Goal: Register for event/course

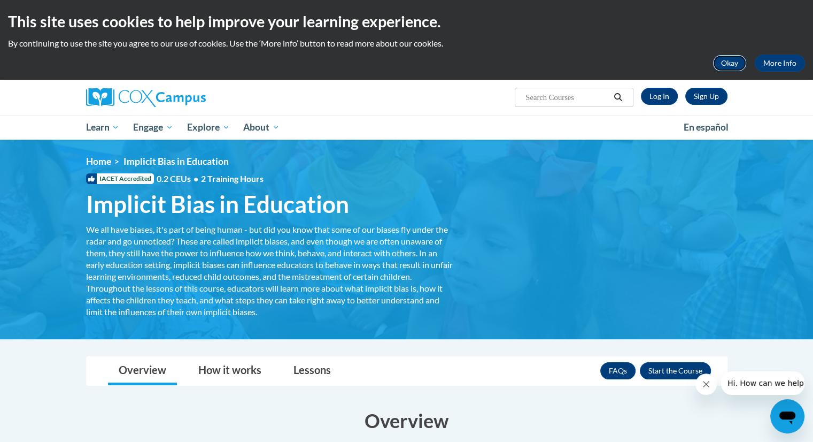
click at [737, 63] on button "Okay" at bounding box center [730, 63] width 34 height 17
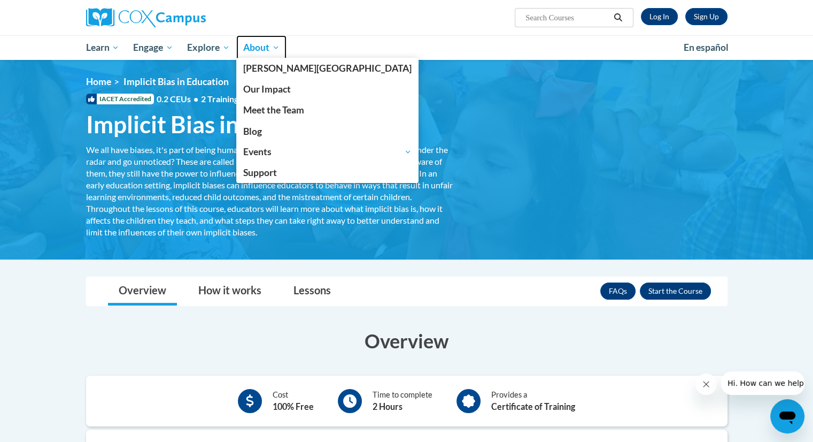
click at [270, 47] on span "About" at bounding box center [261, 47] width 36 height 13
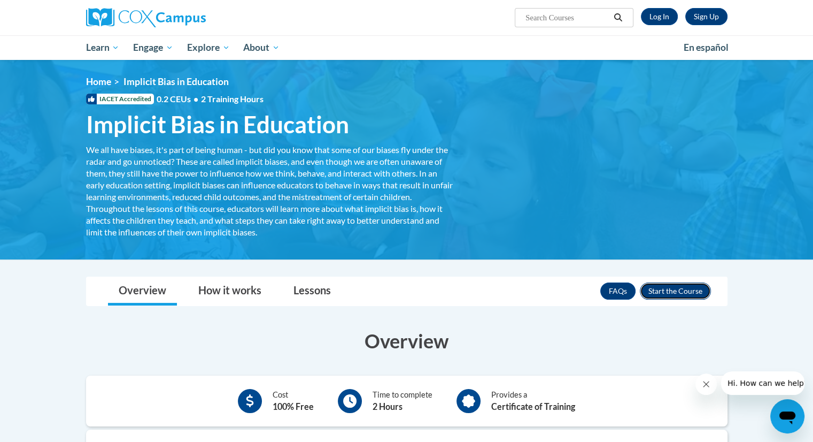
click at [687, 291] on button "Enroll" at bounding box center [675, 290] width 71 height 17
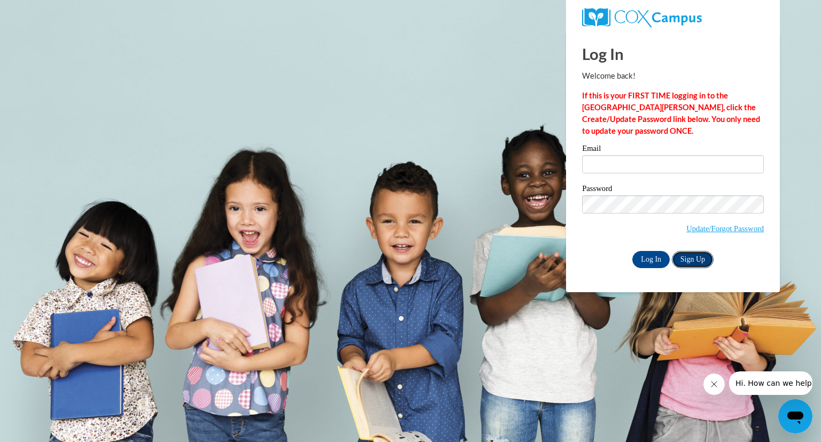
click at [699, 265] on link "Sign Up" at bounding box center [693, 259] width 42 height 17
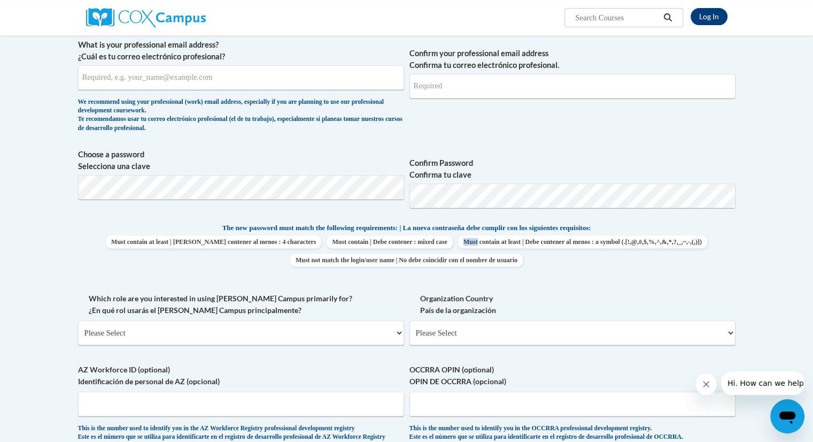
scroll to position [284, 0]
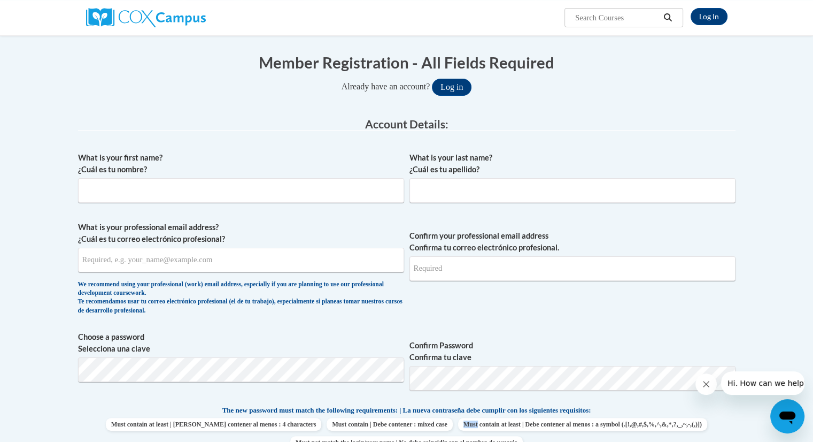
click at [79, 337] on label "Choose a password Selecciona una clave" at bounding box center [241, 343] width 326 height 24
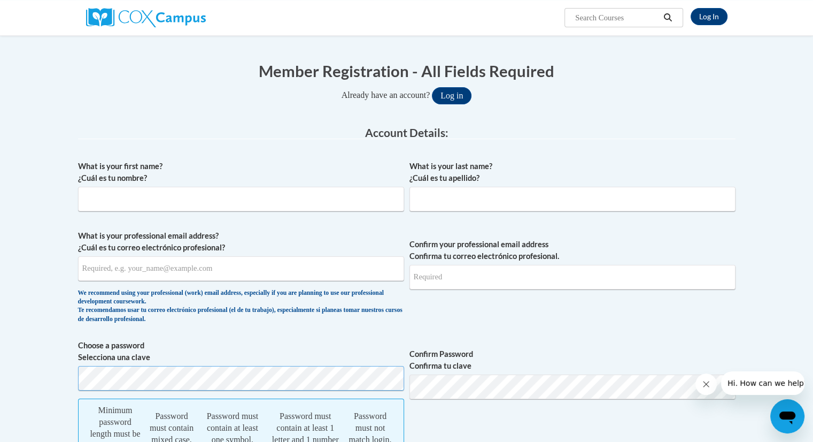
scroll to position [90, 0]
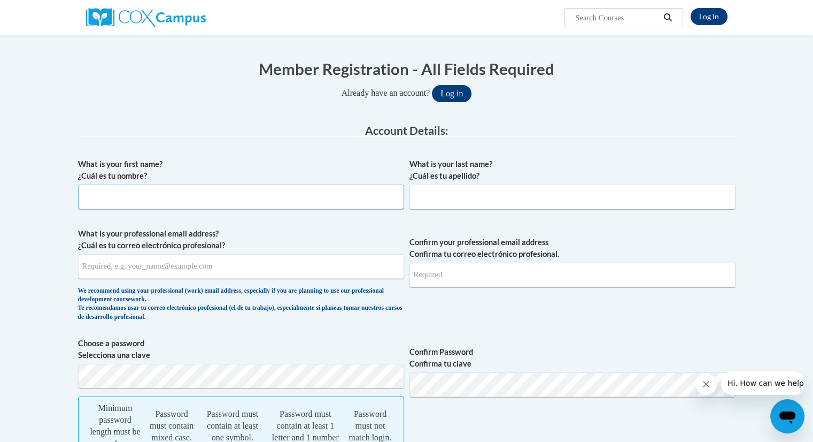
click at [264, 191] on input "What is your first name? ¿Cuál es tu nombre?" at bounding box center [241, 196] width 326 height 25
type input "Rinku"
type input "Das"
click at [230, 276] on input "What is your professional email address? ¿Cuál es tu correo electrónico profesi…" at bounding box center [241, 266] width 326 height 25
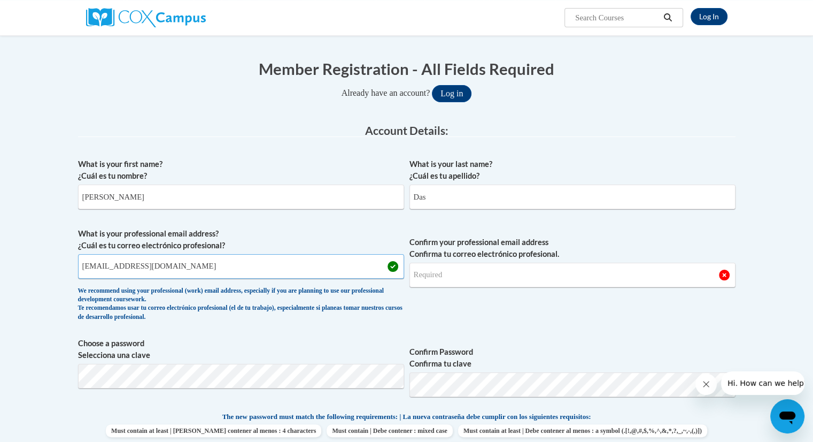
type input "e20230187@dekalbschoolsga.org"
click at [457, 275] on input "Confirm your professional email address Confirma tu correo electrónico profesio…" at bounding box center [573, 275] width 326 height 25
drag, startPoint x: 222, startPoint y: 265, endPoint x: 39, endPoint y: 274, distance: 183.6
click at [480, 269] on input "Confirm your professional email address Confirma tu correo electrónico profesio…" at bounding box center [573, 275] width 326 height 25
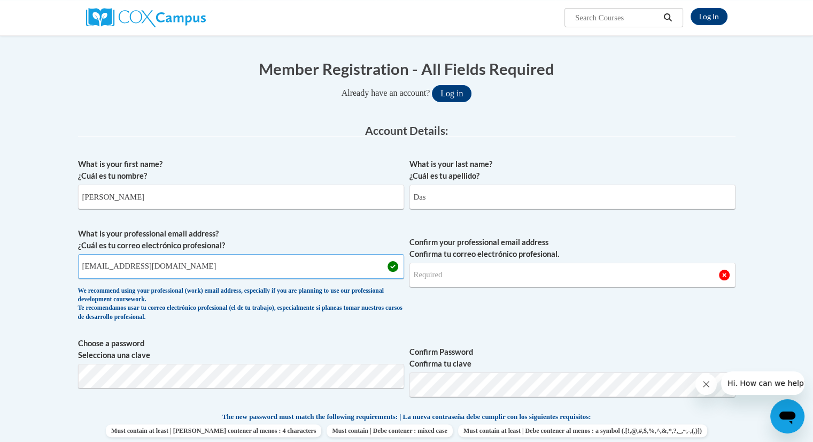
drag, startPoint x: 218, startPoint y: 266, endPoint x: 50, endPoint y: 238, distance: 170.7
click at [437, 271] on input "Confirm your professional email address Confirma tu correo electrónico profesio…" at bounding box center [573, 275] width 326 height 25
type input "e20230187@dekalbschoolsga.org"
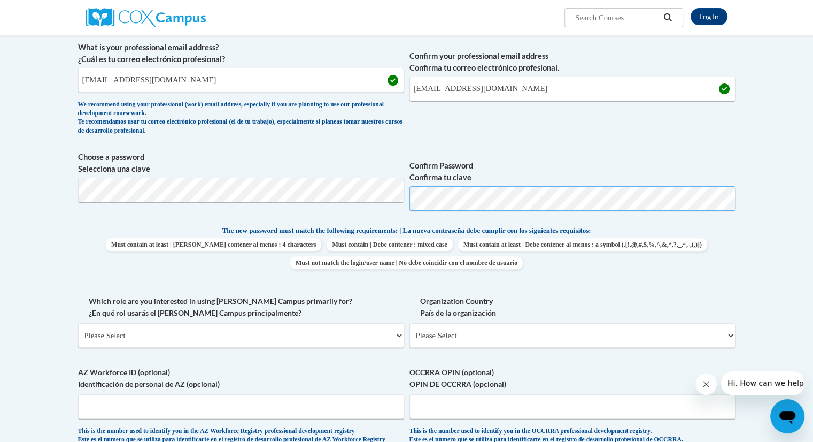
scroll to position [276, 0]
click at [728, 255] on span "Must contain at least | Debe contener al menos : 4 characters Must contain | De…" at bounding box center [407, 252] width 658 height 31
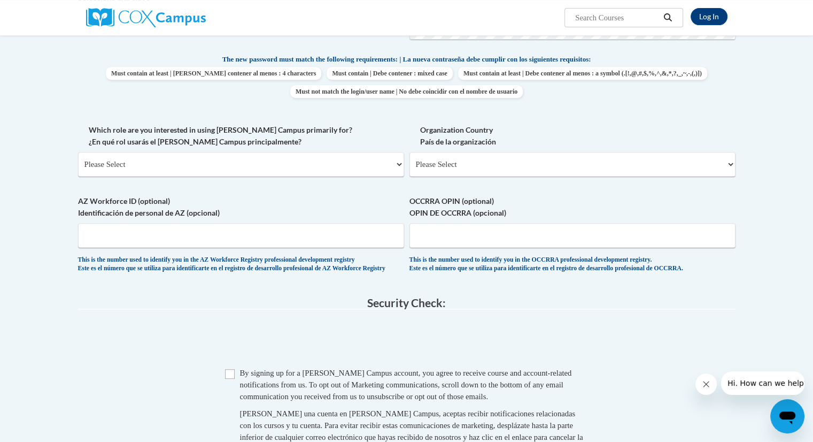
scroll to position [452, 0]
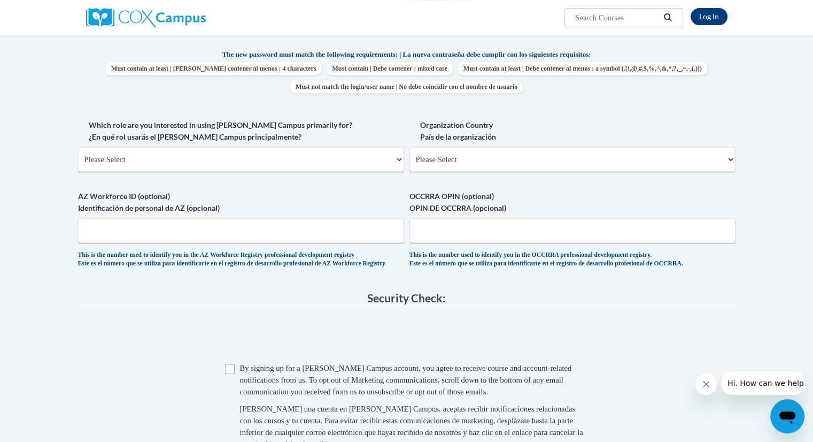
click at [405, 156] on div "What is your first name? ¿Cuál es tu nombre? Rinku What is your last name? ¿Cuá…" at bounding box center [407, 35] width 658 height 488
click at [398, 159] on select "Please Select College/University | Colegio/Universidad Community/Nonprofit Part…" at bounding box center [241, 159] width 326 height 25
select select "fbf2d438-af2f-41f8-98f1-81c410e29de3"
click at [78, 147] on select "Please Select College/University | Colegio/Universidad Community/Nonprofit Part…" at bounding box center [241, 159] width 326 height 25
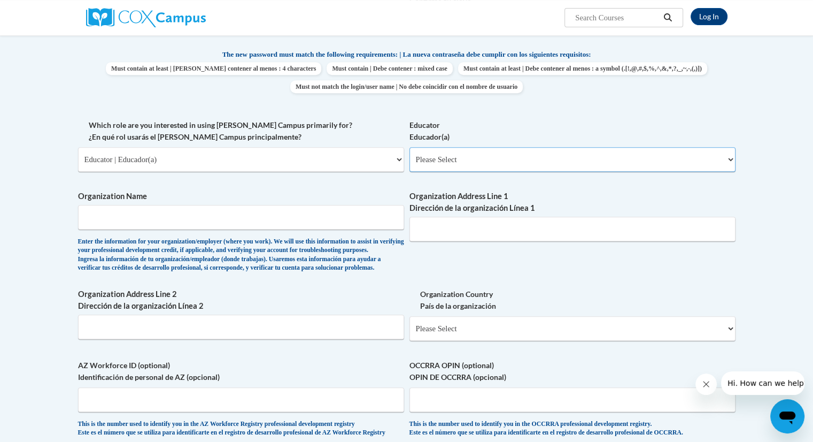
click at [444, 163] on select "Please Select Early Learning/Daycare Teacher/Family Home Care Provider | Maestr…" at bounding box center [573, 159] width 326 height 25
select select "d5fdb05a-b36c-4d60-97fa-9afceda7e903"
click at [410, 147] on select "Please Select Early Learning/Daycare Teacher/Family Home Care Provider | Maestr…" at bounding box center [573, 159] width 326 height 25
click at [96, 217] on input "Organization Name" at bounding box center [241, 217] width 326 height 25
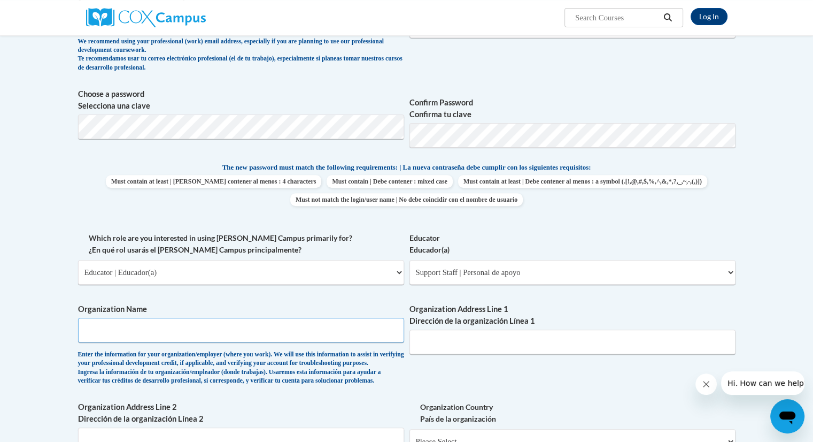
scroll to position [340, 0]
click at [112, 324] on input "Organization Name" at bounding box center [241, 329] width 326 height 25
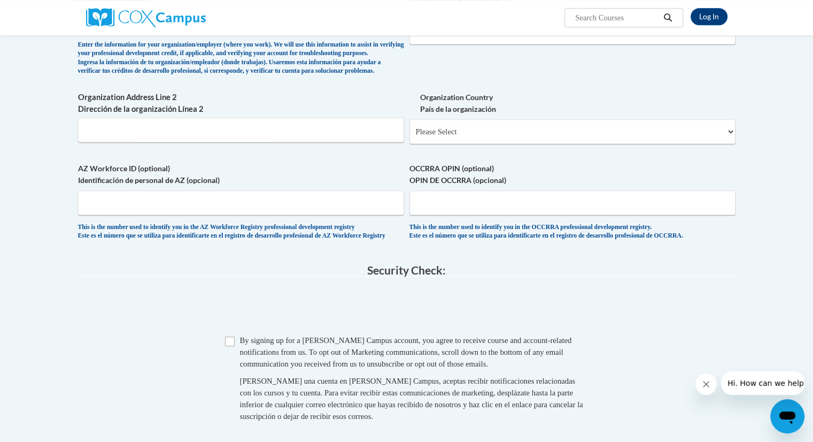
scroll to position [650, 0]
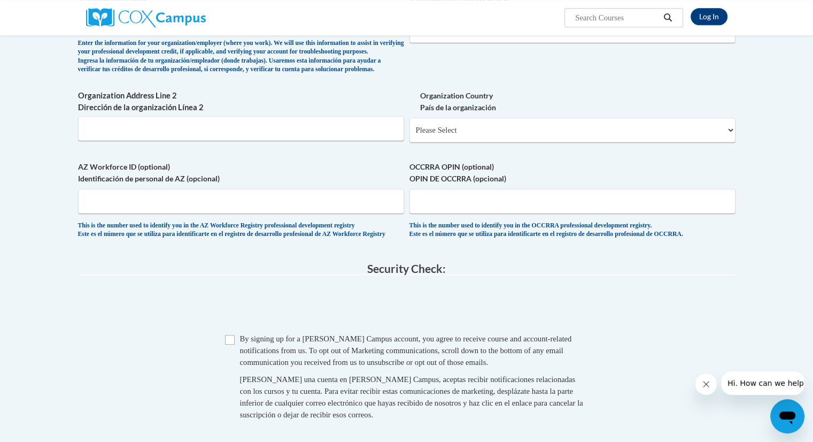
type input "elementary"
click at [227, 344] on input "Checkbox" at bounding box center [230, 340] width 10 height 10
checkbox input "true"
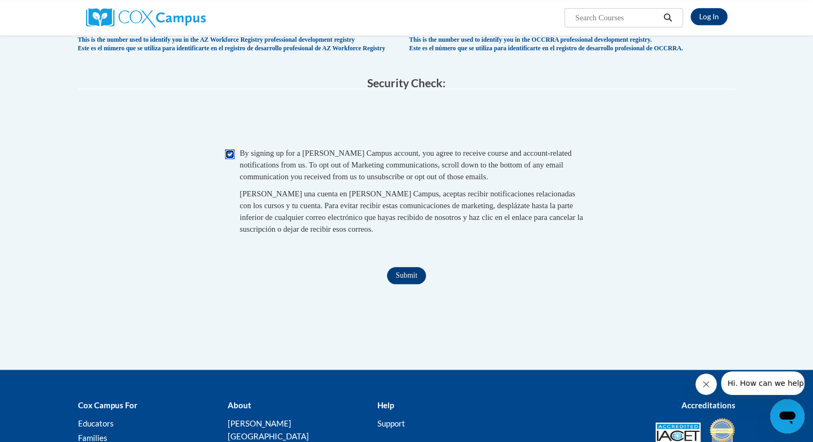
scroll to position [837, 0]
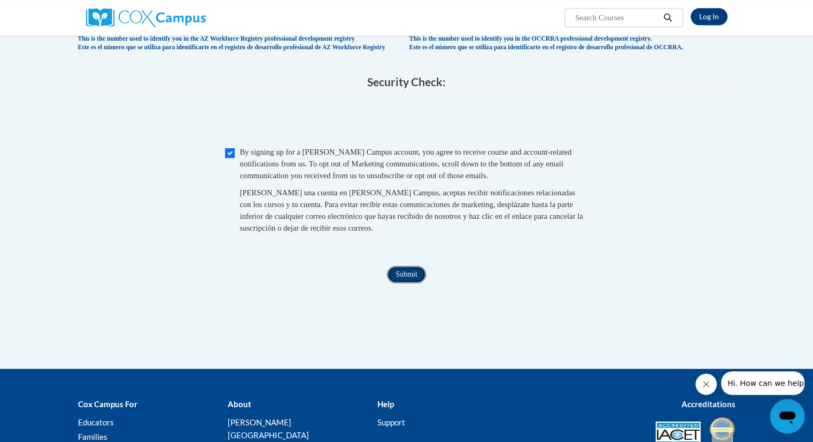
click at [404, 283] on input "Submit" at bounding box center [406, 274] width 39 height 17
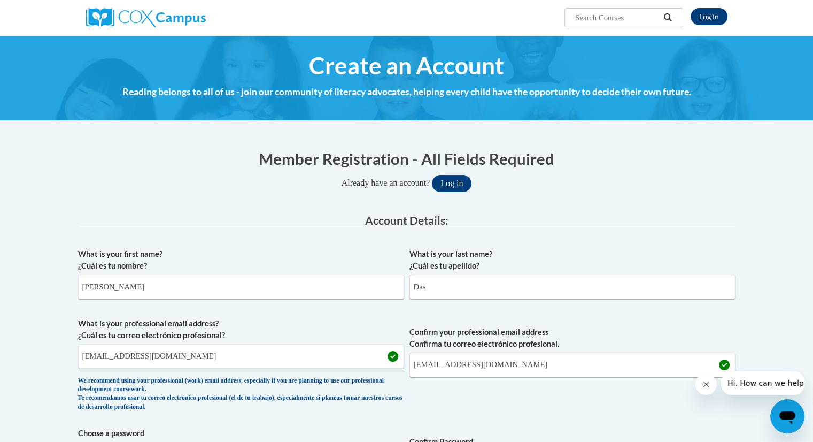
scroll to position [766, 0]
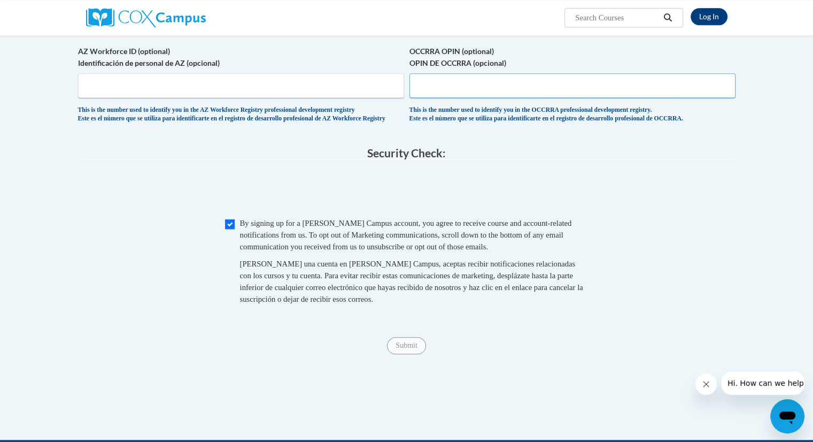
click at [443, 98] on input "OCCRRA OPIN (optional) OPIN DE OCCRRA (opcional)" at bounding box center [573, 85] width 326 height 25
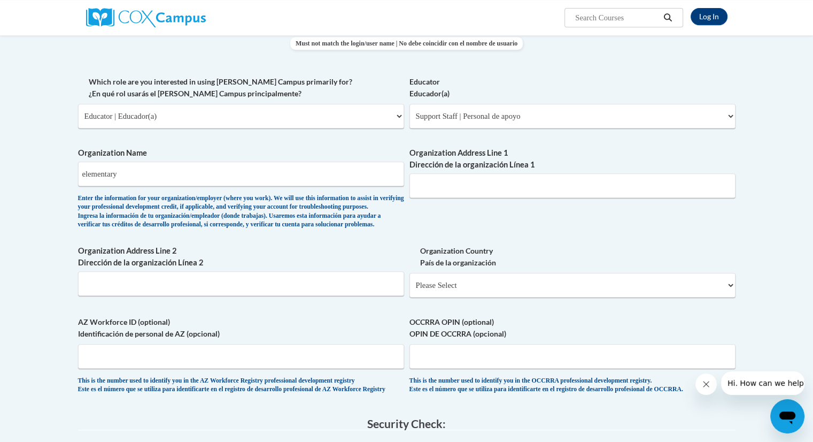
scroll to position [494, 0]
click at [457, 191] on input "Organization Address Line 1 Dirección de la organización Línea 1" at bounding box center [573, 186] width 326 height 25
type input "l"
type input "abcm"
click at [222, 297] on input "Organization Address Line 2 Dirección de la organización Línea 2" at bounding box center [241, 284] width 326 height 25
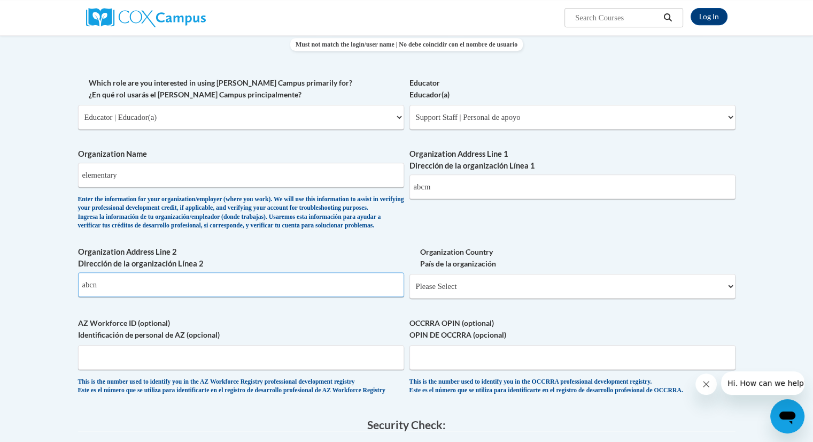
type input "abcn"
click at [443, 306] on div "Organization Country País de la organización Please Select United States | Esta…" at bounding box center [573, 276] width 326 height 60
click at [442, 298] on select "Please Select United States | Estados Unidos Outside of the United States | Fue…" at bounding box center [573, 286] width 326 height 25
select select "ad49bcad-a171-4b2e-b99c-48b446064914"
click at [410, 291] on select "Please Select United States | Estados Unidos Outside of the United States | Fue…" at bounding box center [573, 286] width 326 height 25
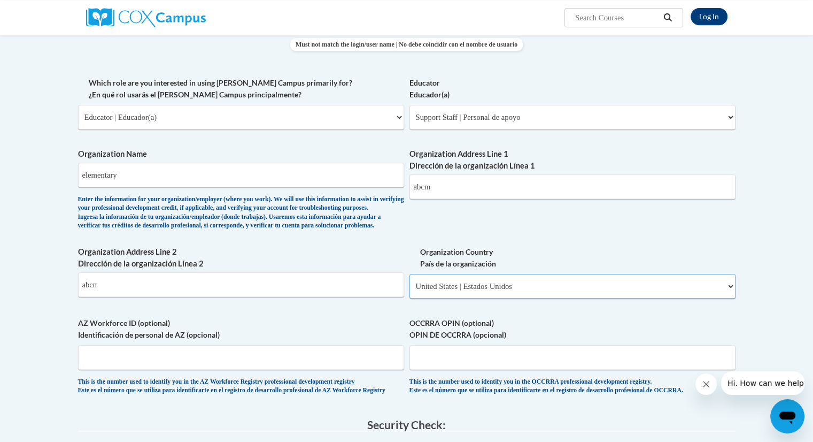
select select
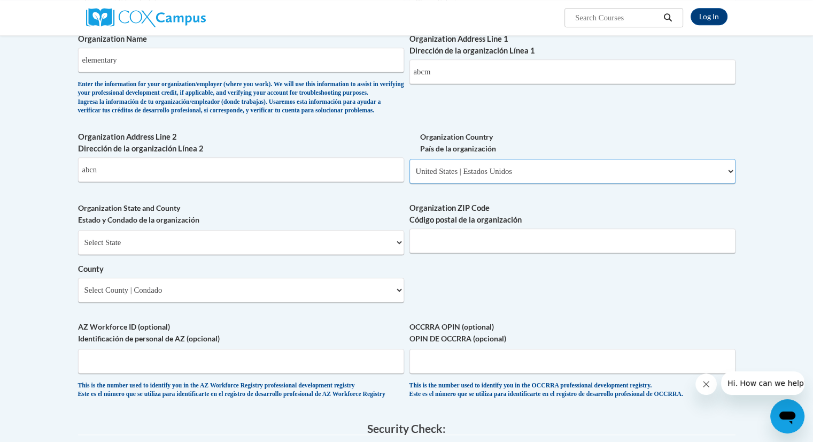
scroll to position [622, 0]
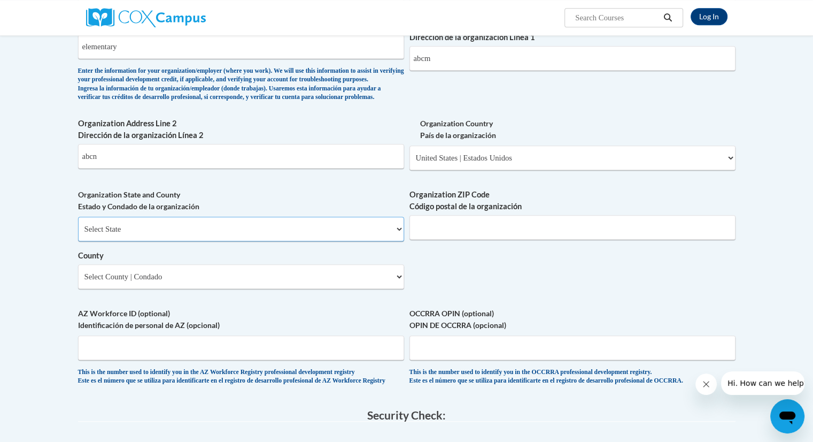
click at [245, 241] on select "Select State Alabama Alaska Arizona Arkansas California Colorado Connecticut De…" at bounding box center [241, 229] width 326 height 25
select select "Georgia"
click at [78, 234] on select "Select State Alabama Alaska Arizona Arkansas California Colorado Connecticut De…" at bounding box center [241, 229] width 326 height 25
click at [261, 289] on select "Select County Appling Atkinson Bacon Baker Baldwin Banks Barrow Bartow Ben Hill…" at bounding box center [241, 276] width 326 height 25
select select "DeKalb"
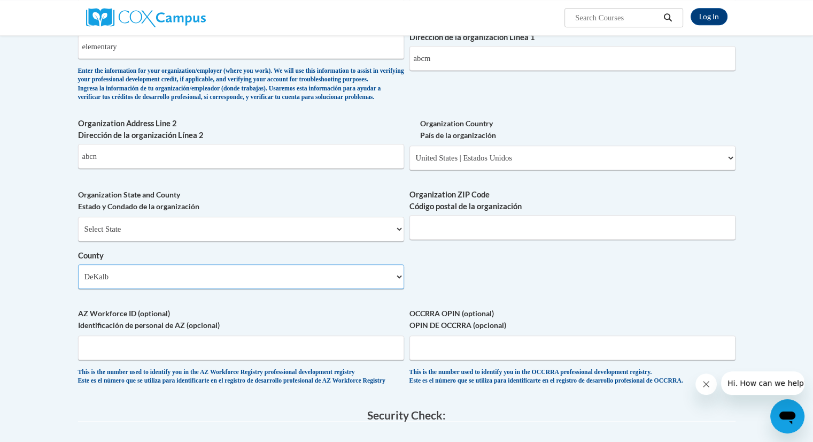
click at [78, 281] on select "Select County Appling Atkinson Bacon Baker Baldwin Banks Barrow Bartow Ben Hill…" at bounding box center [241, 276] width 326 height 25
click at [503, 240] on input "Organization ZIP Code Código postal de la organización" at bounding box center [573, 227] width 326 height 25
type input ";"
type input "300029"
click at [318, 360] on input "AZ Workforce ID (optional) Identificación de personal de AZ (opcional)" at bounding box center [241, 347] width 326 height 25
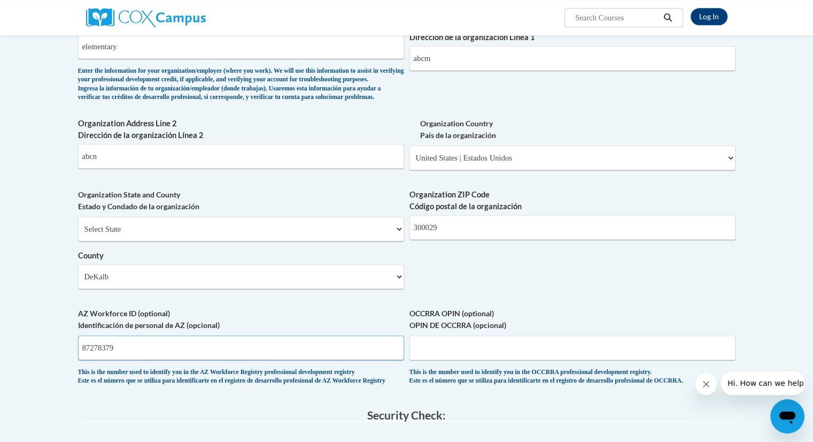
type input "87278379"
click at [442, 360] on input "OCCRRA OPIN (optional) OPIN DE OCCRRA (opcional)" at bounding box center [573, 347] width 326 height 25
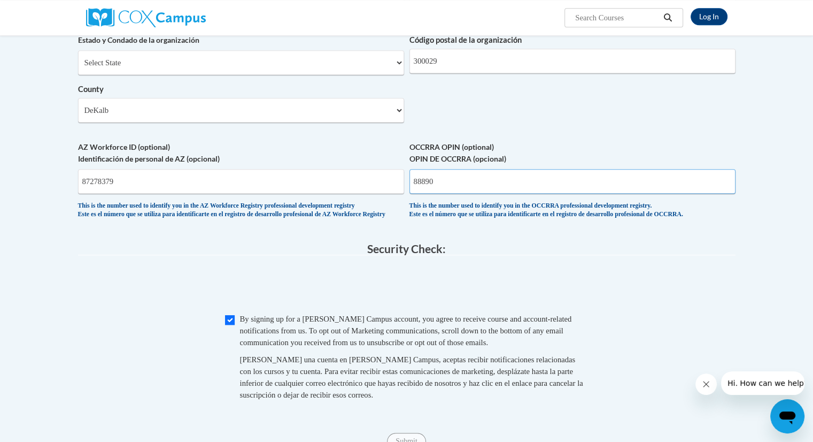
scroll to position [791, 0]
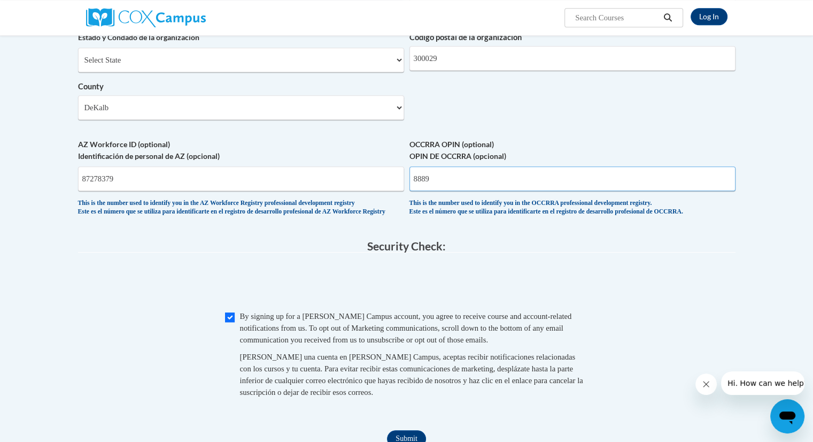
click at [441, 190] on input "8889" at bounding box center [573, 178] width 326 height 25
type input "8"
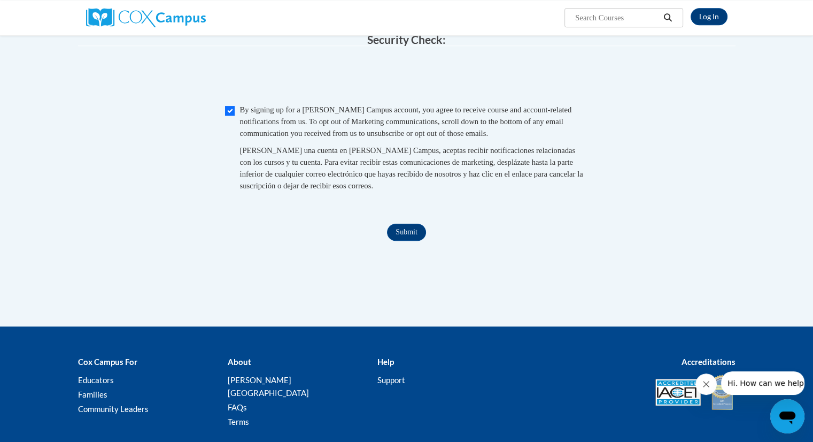
scroll to position [999, 0]
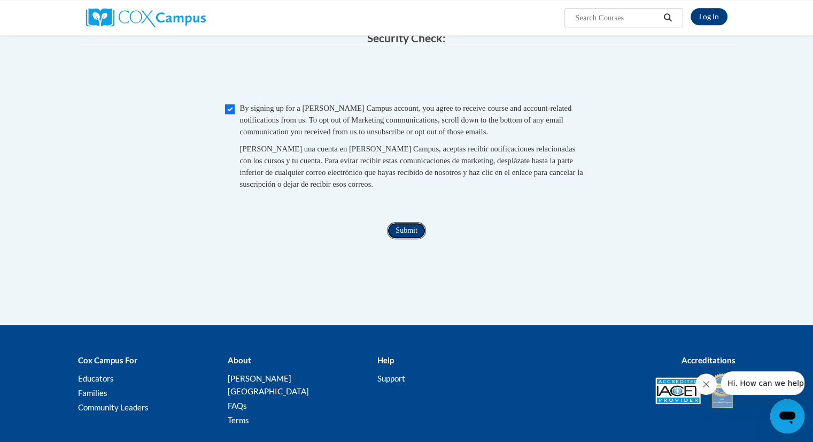
click at [406, 239] on input "Submit" at bounding box center [406, 230] width 39 height 17
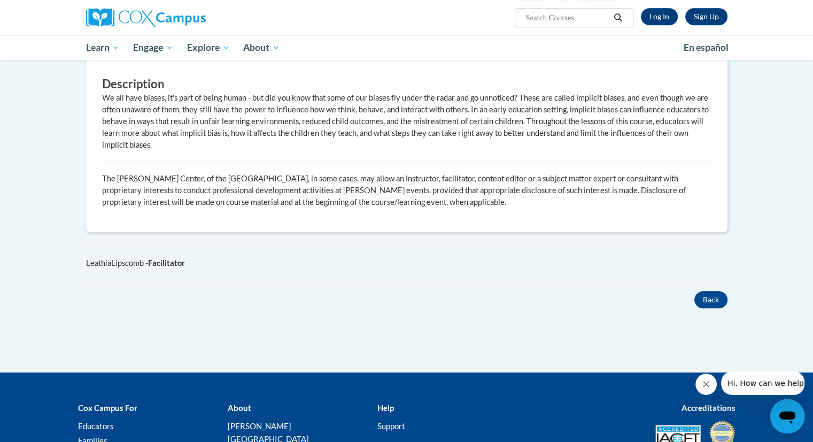
scroll to position [684, 0]
click at [710, 292] on button "Back" at bounding box center [711, 299] width 33 height 17
click at [709, 291] on button "Back" at bounding box center [711, 299] width 33 height 17
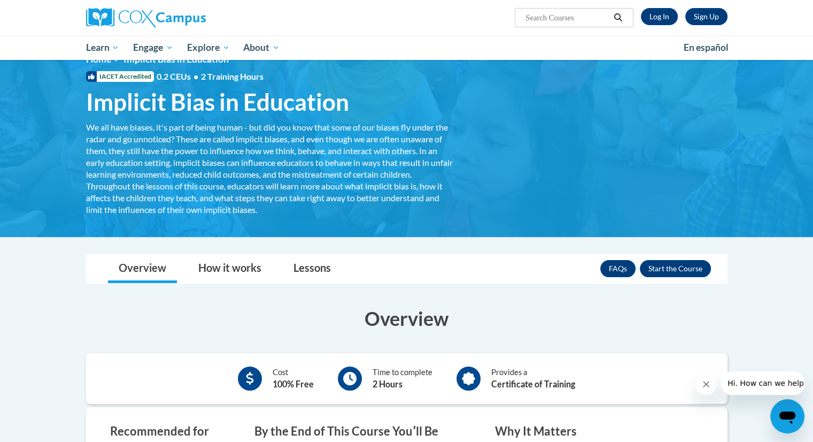
scroll to position [0, 0]
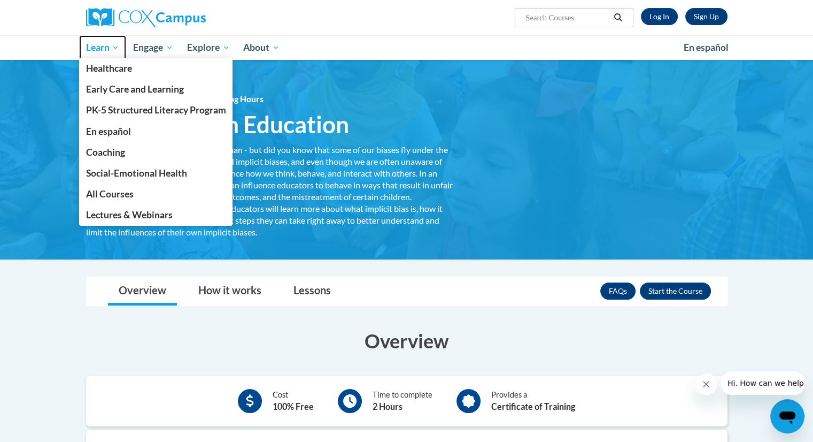
click at [114, 50] on span "Learn" at bounding box center [103, 47] width 34 height 13
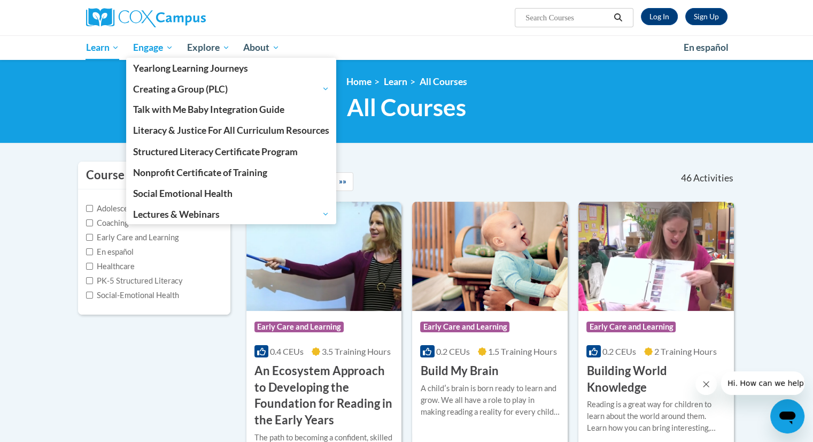
click at [167, 47] on span "Engage" at bounding box center [153, 47] width 40 height 13
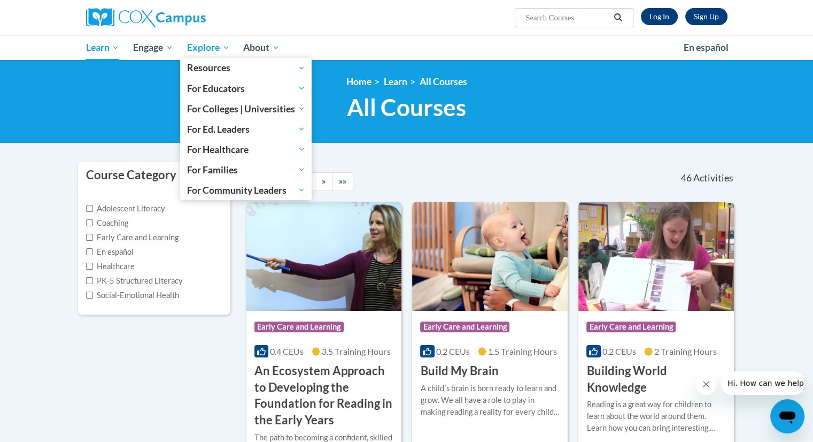
click at [228, 43] on span "Explore" at bounding box center [208, 47] width 43 height 13
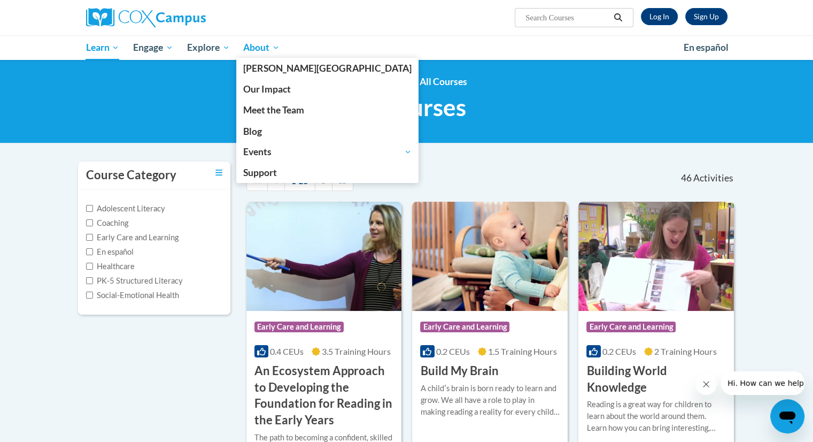
click at [275, 43] on span "About" at bounding box center [261, 47] width 36 height 13
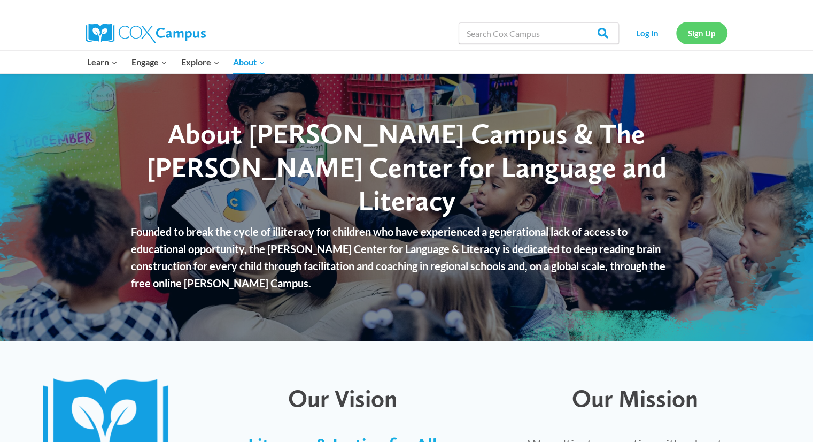
click at [706, 25] on link "Sign Up" at bounding box center [701, 33] width 51 height 22
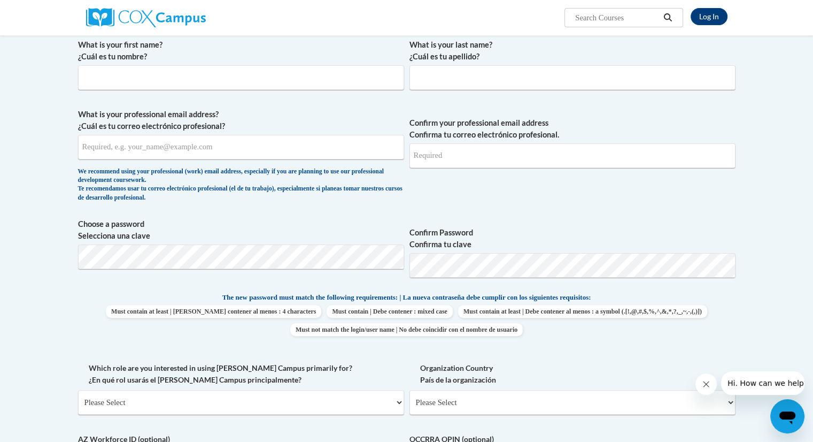
scroll to position [208, 0]
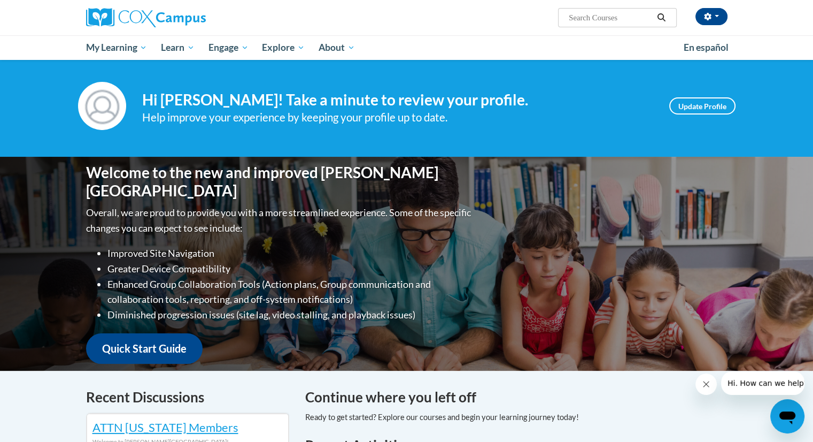
scroll to position [10, 0]
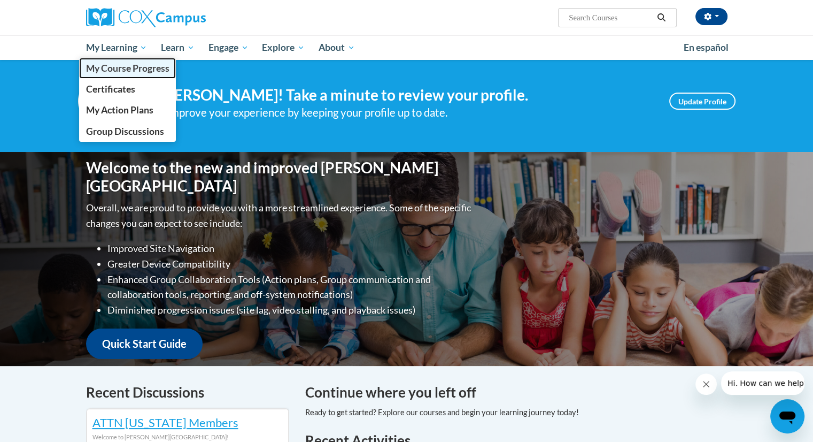
click at [149, 67] on span "My Course Progress" at bounding box center [127, 68] width 83 height 11
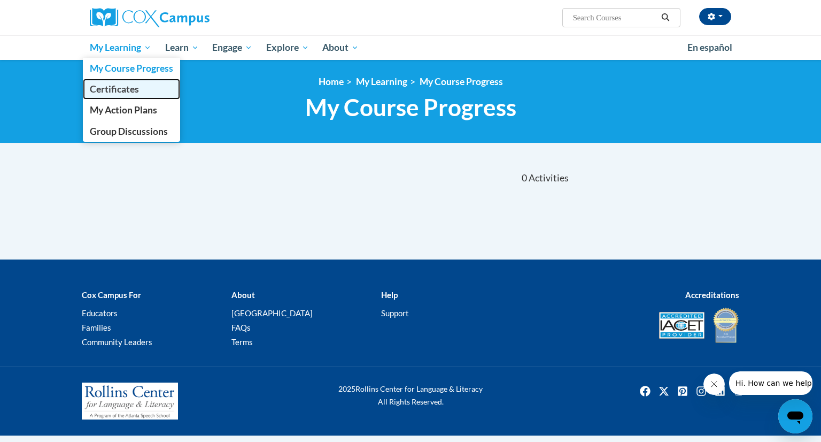
click at [101, 93] on span "Certificates" at bounding box center [114, 88] width 49 height 11
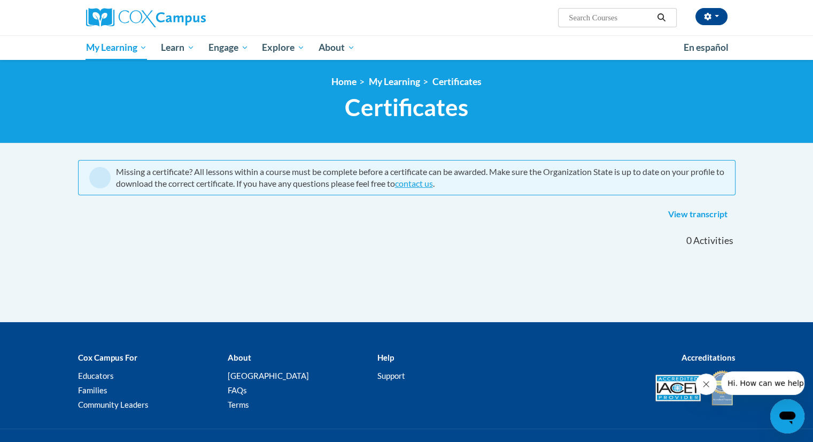
click at [97, 175] on span at bounding box center [99, 177] width 21 height 21
click at [711, 214] on link "View transcript" at bounding box center [697, 214] width 75 height 17
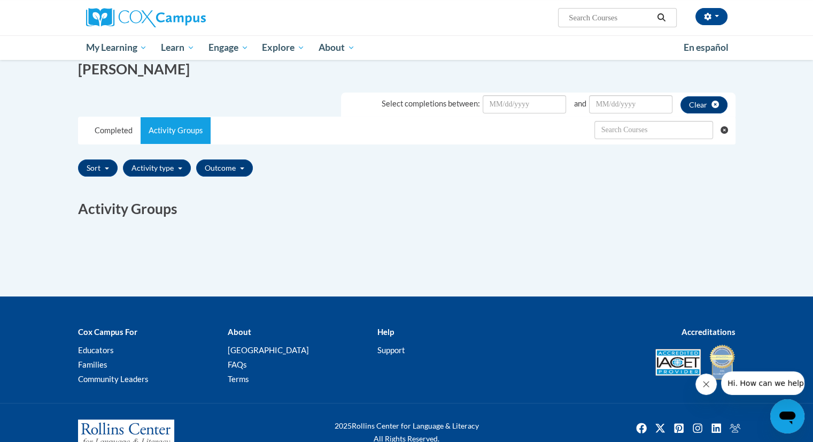
scroll to position [166, 0]
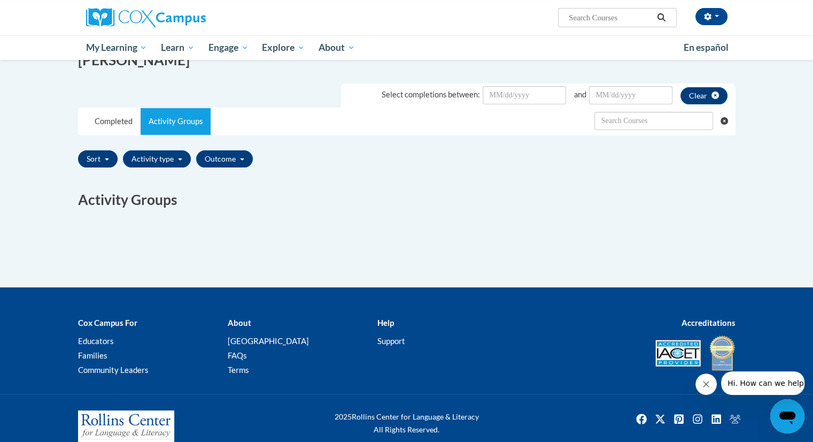
click at [94, 158] on button "Sort" at bounding box center [98, 158] width 40 height 17
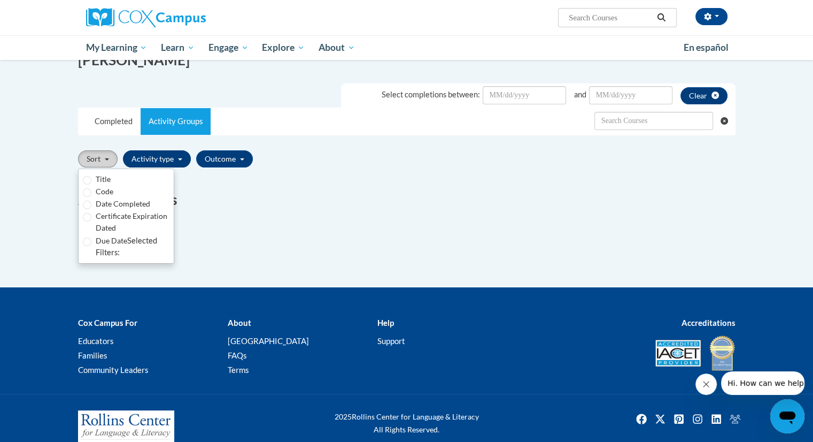
click at [172, 159] on button "Activity type" at bounding box center [157, 158] width 68 height 17
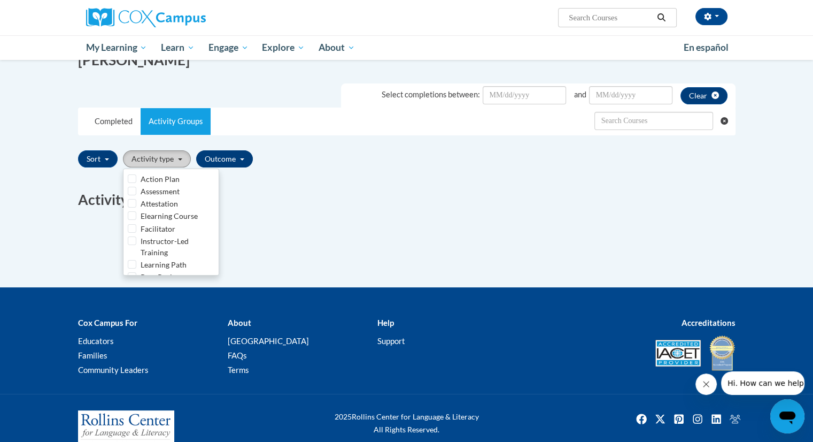
click at [233, 159] on button "Outcome" at bounding box center [224, 158] width 57 height 17
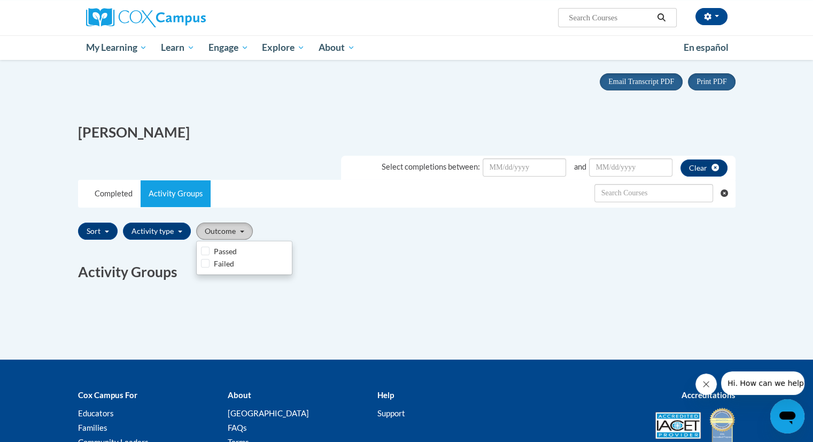
scroll to position [90, 0]
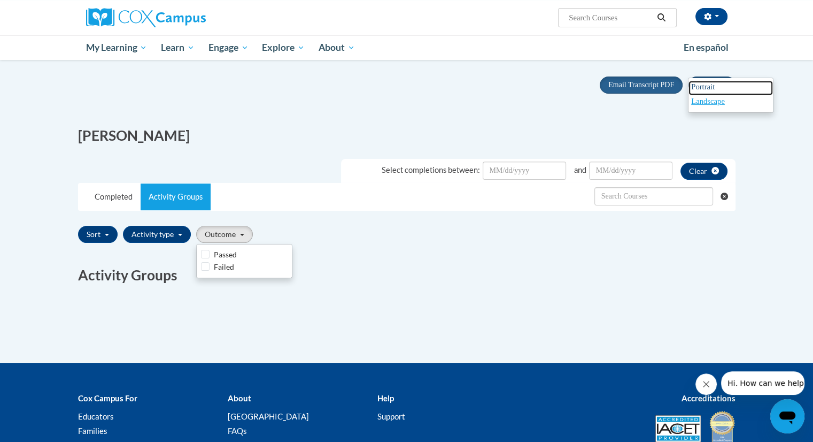
click at [709, 84] on span "Portrait" at bounding box center [703, 86] width 24 height 9
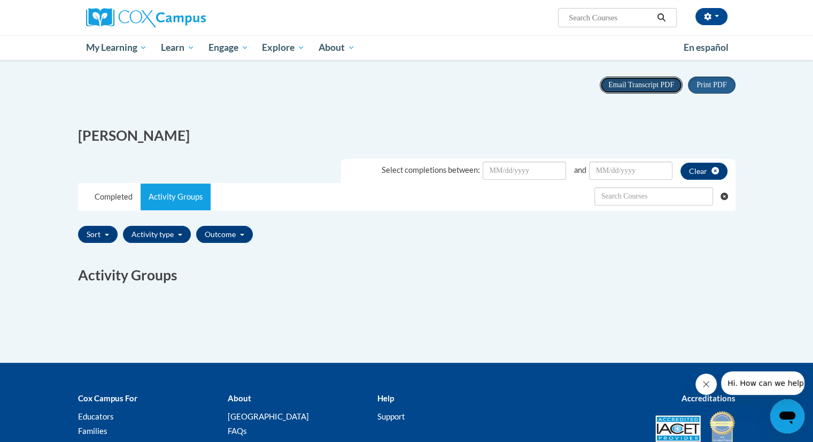
click at [640, 87] on span "Email Transcript PDF" at bounding box center [642, 85] width 66 height 8
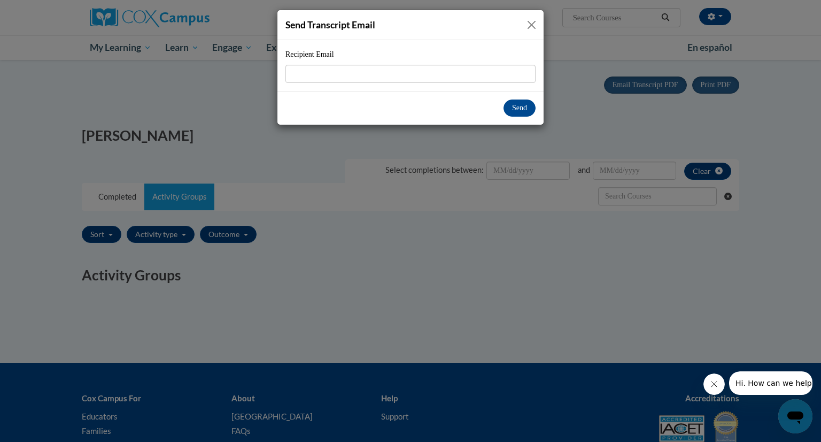
click at [531, 24] on button "Close" at bounding box center [531, 24] width 13 height 13
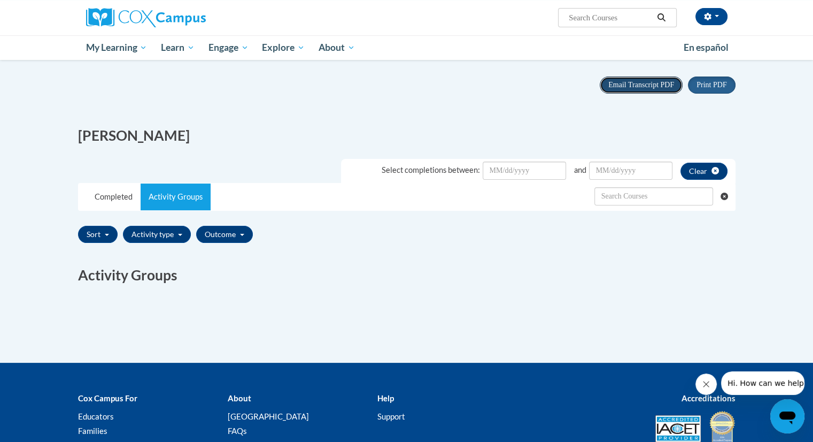
click at [637, 84] on span "Email Transcript PDF" at bounding box center [642, 85] width 66 height 8
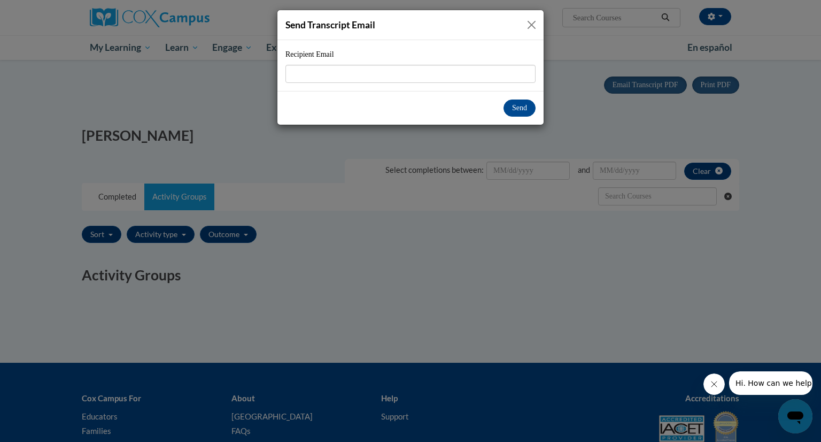
click at [534, 23] on button "Close" at bounding box center [531, 24] width 13 height 13
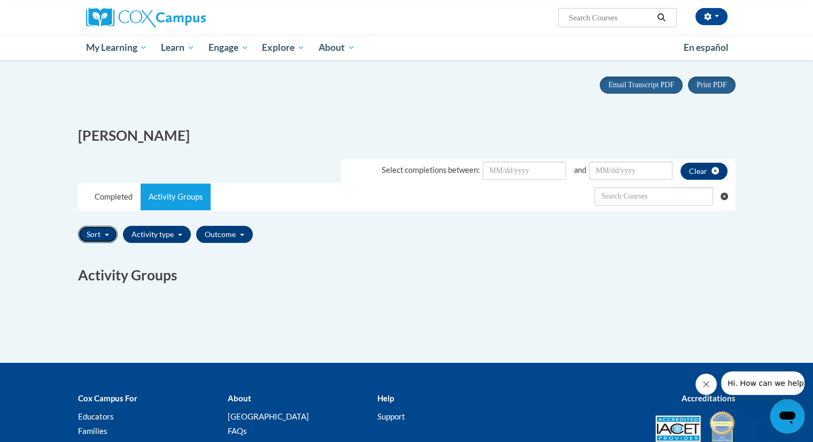
click at [109, 229] on button "Sort" at bounding box center [98, 234] width 40 height 17
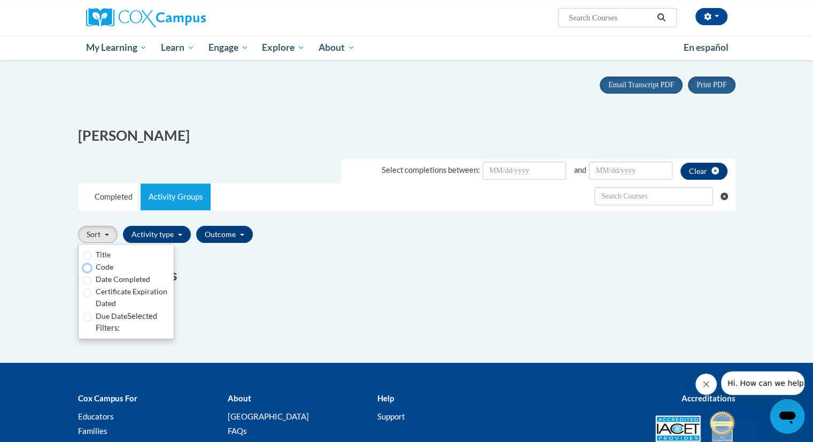
click at [87, 266] on input "Code" at bounding box center [87, 268] width 9 height 9
radio input "true"
click at [86, 256] on input "Title" at bounding box center [87, 255] width 9 height 9
radio input "true"
click at [88, 270] on input "Code" at bounding box center [87, 268] width 9 height 9
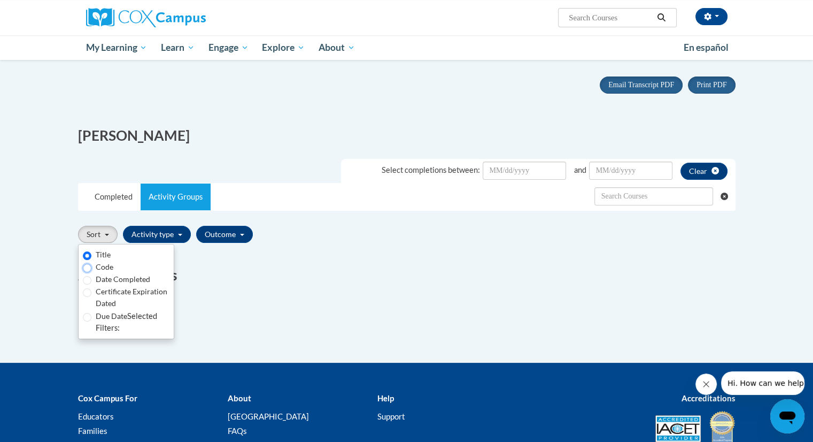
radio input "true"
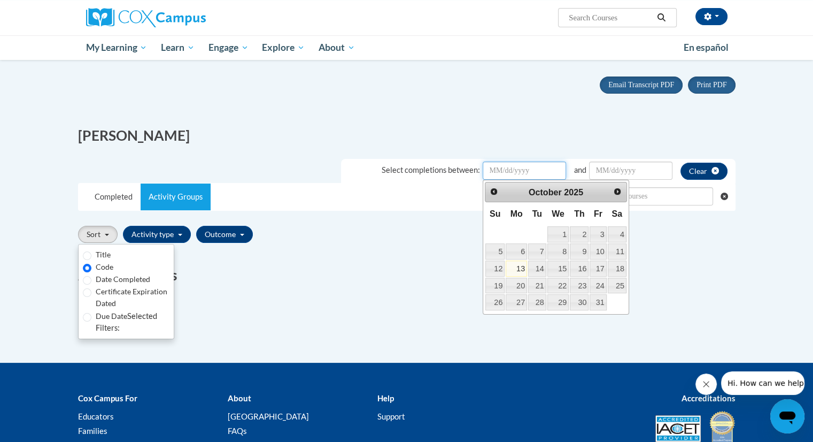
click at [520, 176] on input "Date Input" at bounding box center [524, 170] width 83 height 18
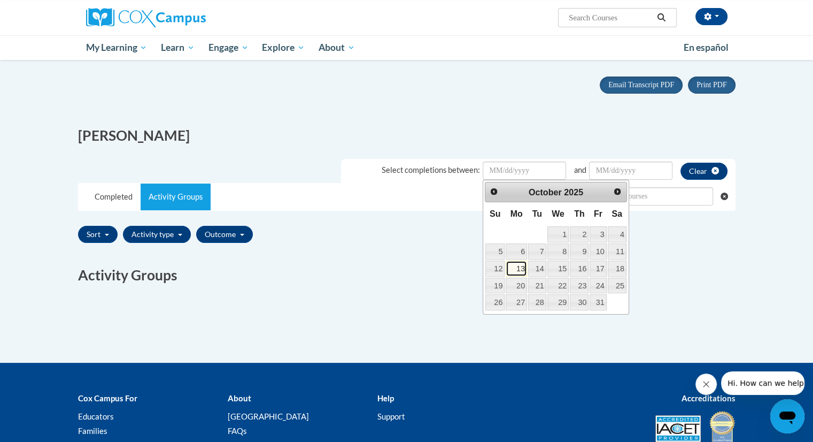
click at [516, 263] on link "13" at bounding box center [516, 268] width 21 height 16
type input "October/13/20252025"
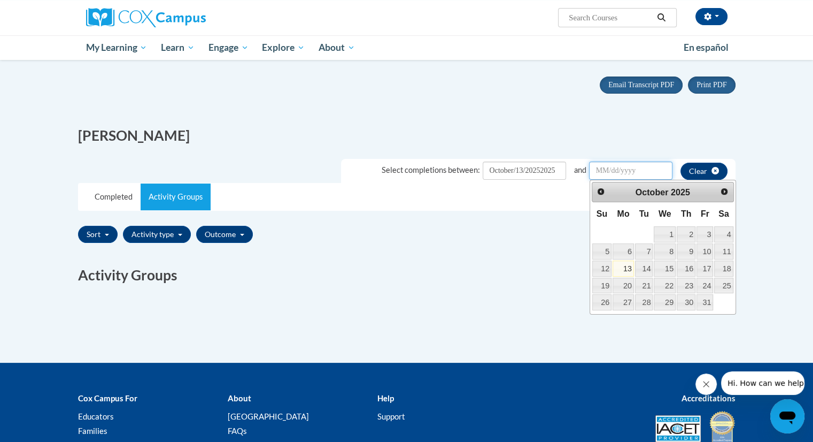
click at [649, 167] on input "Date Input" at bounding box center [630, 170] width 83 height 18
click at [624, 260] on link "13" at bounding box center [623, 268] width 21 height 16
type input "October/13/20252025"
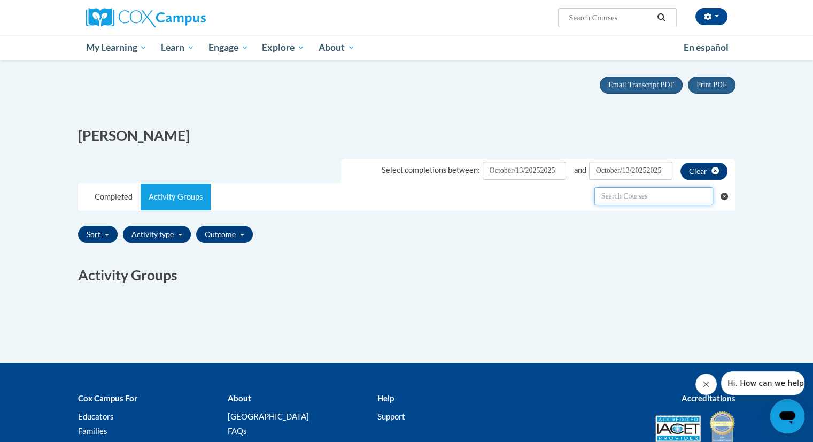
click at [657, 197] on input "text" at bounding box center [654, 196] width 119 height 18
click at [180, 236] on button "Activity type" at bounding box center [157, 234] width 68 height 17
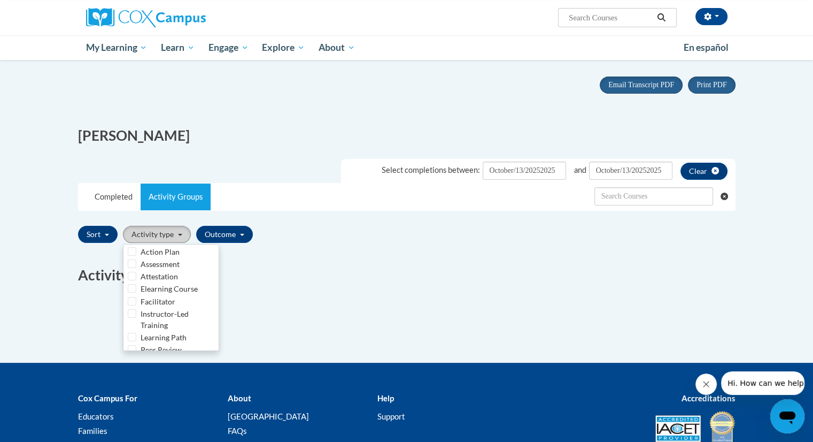
scroll to position [0, 0]
click at [131, 254] on input "Action Plan" at bounding box center [132, 254] width 9 height 9
checkbox input "true"
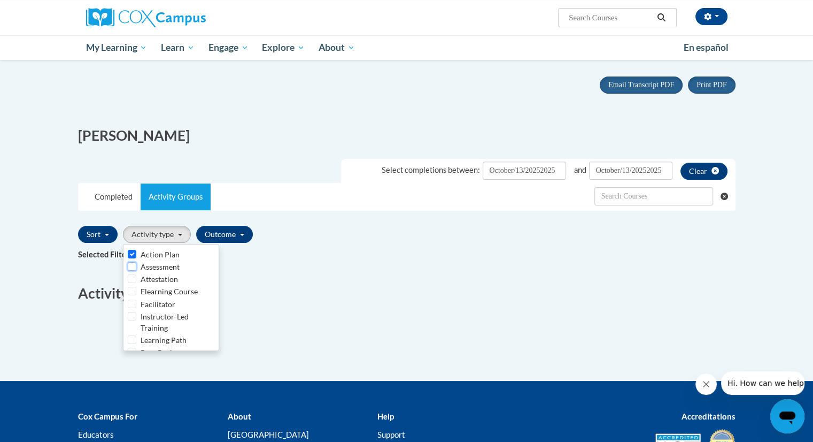
click at [130, 266] on input "Assessment" at bounding box center [132, 266] width 9 height 9
checkbox input "true"
click at [132, 253] on input "Action Plan" at bounding box center [132, 254] width 9 height 9
checkbox input "false"
click at [130, 268] on input "Assessment" at bounding box center [132, 266] width 9 height 9
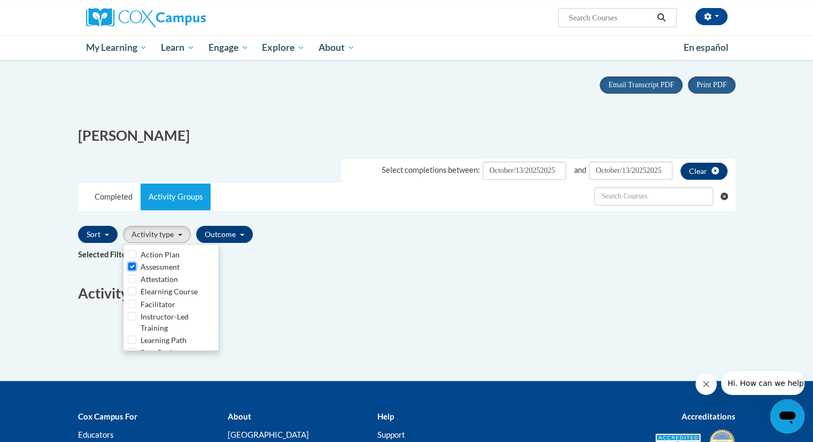
checkbox input "false"
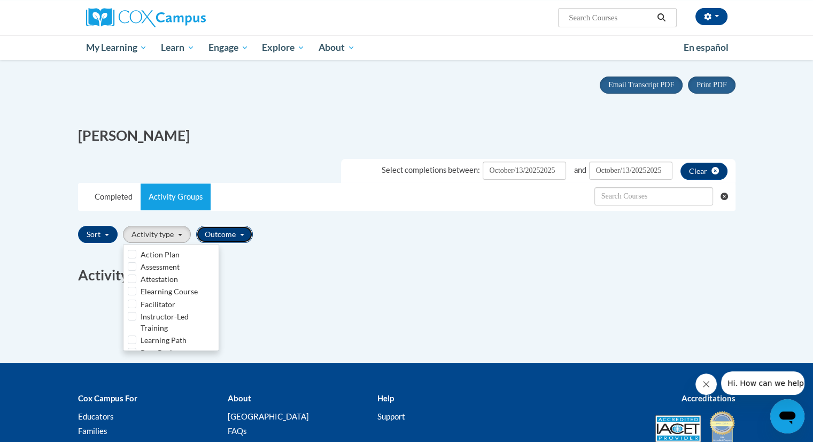
click at [240, 234] on span "button" at bounding box center [242, 235] width 4 height 2
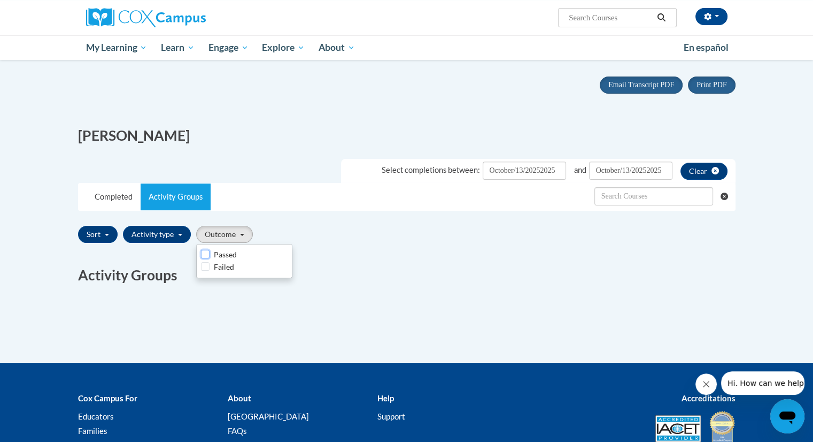
click at [202, 253] on input "Passed" at bounding box center [205, 254] width 9 height 9
checkbox input "true"
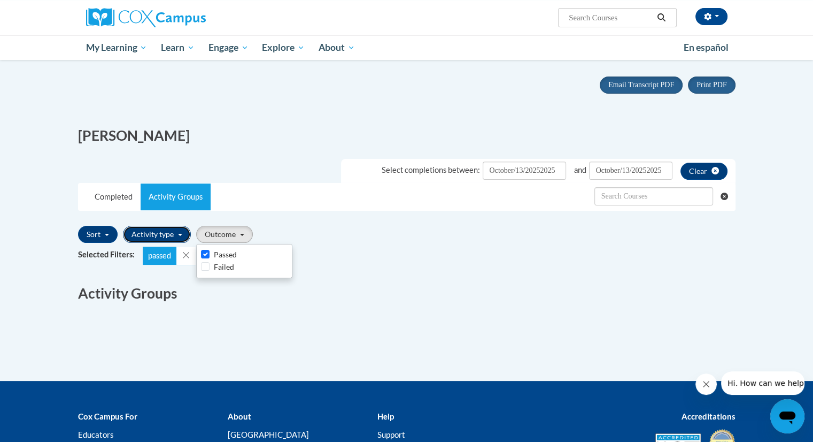
click at [169, 236] on button "Activity type" at bounding box center [157, 234] width 68 height 17
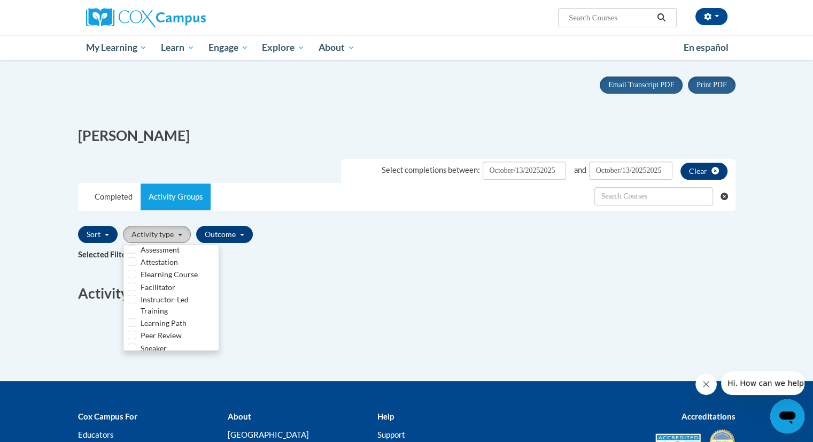
scroll to position [25, 0]
click at [134, 313] on input "Learning Path" at bounding box center [132, 314] width 9 height 9
checkbox input "true"
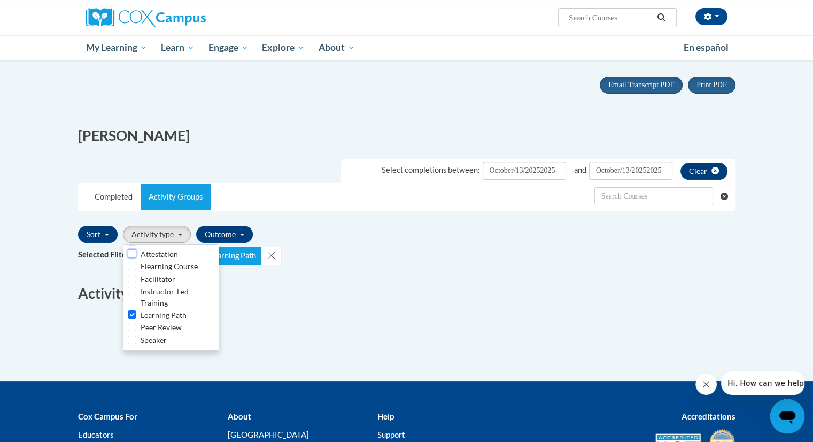
drag, startPoint x: 130, startPoint y: 254, endPoint x: 130, endPoint y: 263, distance: 9.1
click at [130, 263] on ul "Action Plan Assessment Attestation Elearning Course Facilitator Instructor-Led …" at bounding box center [171, 297] width 96 height 107
click at [130, 263] on input "Elearning Course" at bounding box center [132, 265] width 9 height 9
checkbox input "true"
click at [130, 281] on input "Facilitator" at bounding box center [132, 278] width 9 height 9
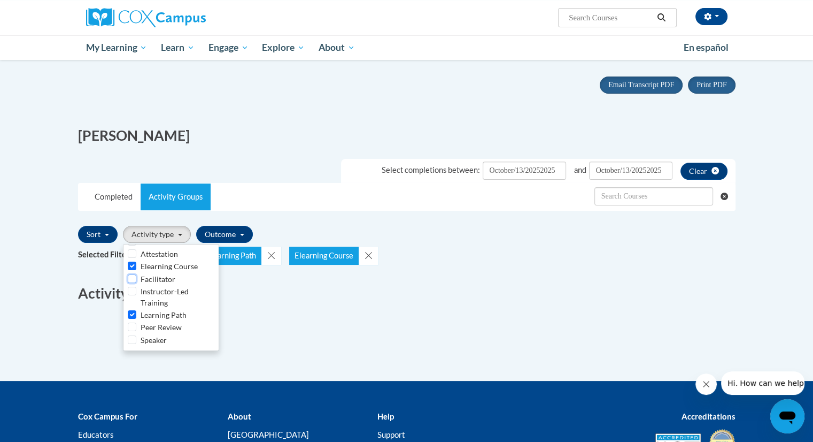
checkbox input "true"
click at [128, 291] on input "Instructor-Led Training" at bounding box center [132, 291] width 9 height 9
checkbox input "true"
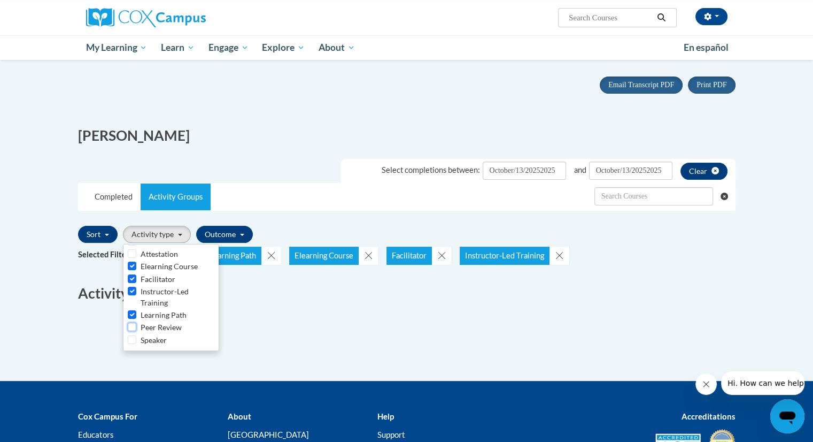
click at [130, 324] on input "Peer Review" at bounding box center [132, 326] width 9 height 9
checkbox input "true"
click at [130, 341] on input "Speaker" at bounding box center [132, 339] width 9 height 9
checkbox input "true"
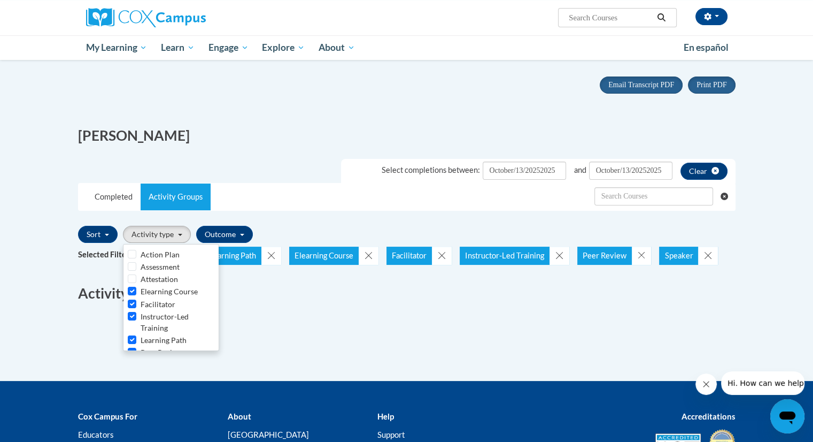
click at [136, 250] on div "Action Plan" at bounding box center [171, 255] width 87 height 12
click at [132, 250] on input "Action Plan" at bounding box center [132, 254] width 9 height 9
checkbox input "true"
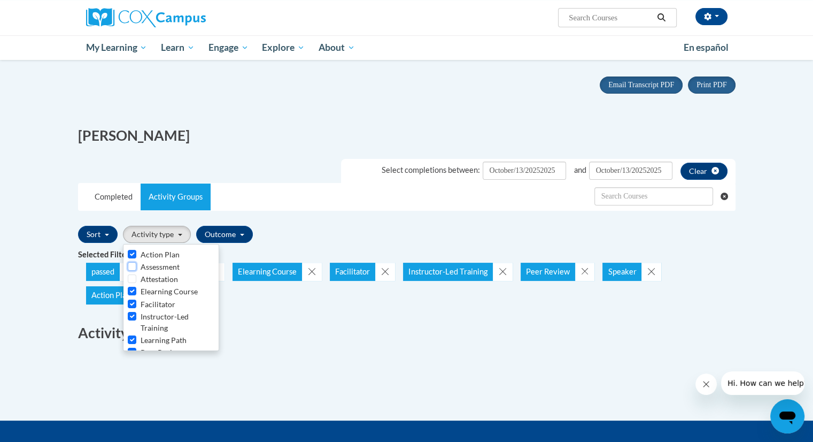
click at [131, 265] on input "Assessment" at bounding box center [132, 266] width 9 height 9
checkbox input "true"
click at [130, 276] on input "Attestation" at bounding box center [132, 278] width 9 height 9
checkbox input "true"
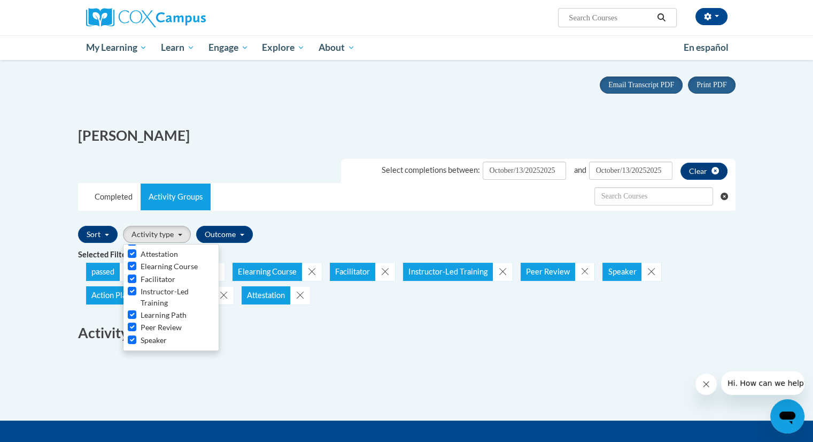
click at [251, 351] on div "Completed Title Code Type CEUs Awarded Score Success Due Date Date Completed Ce…" at bounding box center [407, 330] width 674 height 52
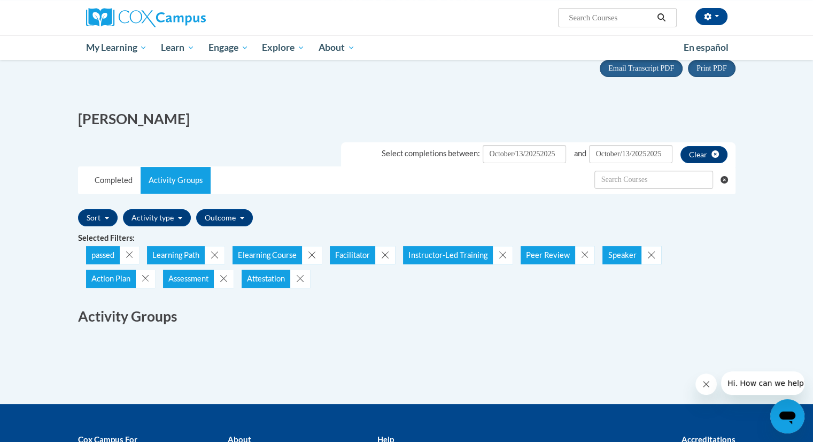
scroll to position [106, 0]
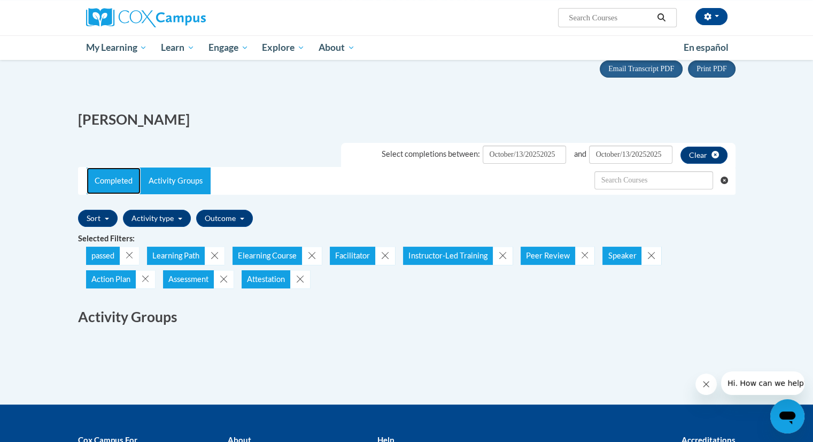
click at [114, 182] on link "Completed" at bounding box center [114, 180] width 54 height 27
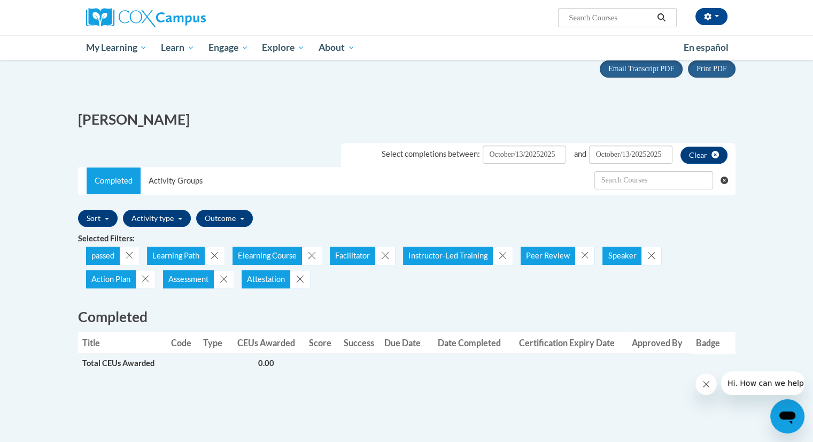
click at [659, 342] on th "Approved By" at bounding box center [658, 342] width 66 height 21
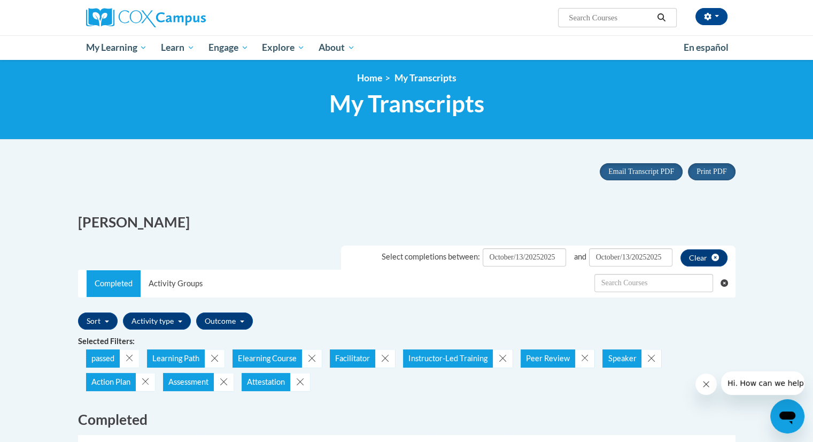
scroll to position [0, 0]
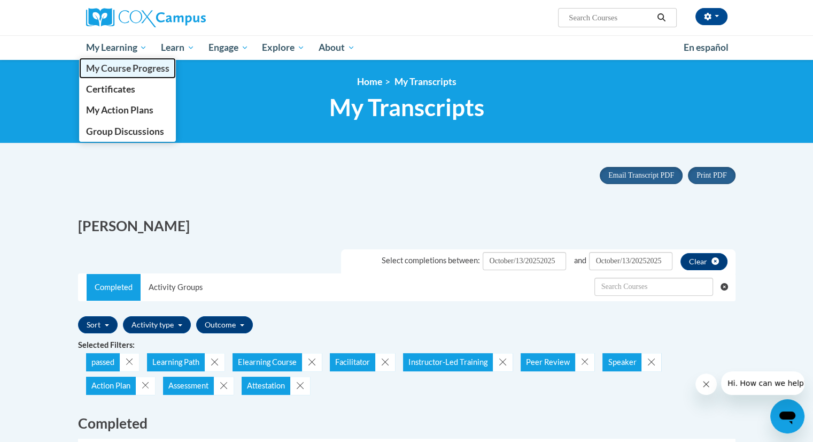
click at [134, 70] on span "My Course Progress" at bounding box center [127, 68] width 83 height 11
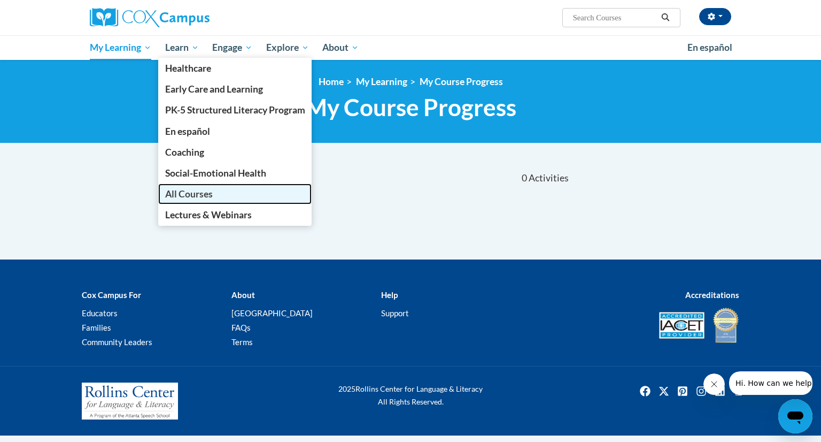
click at [189, 202] on link "All Courses" at bounding box center [235, 193] width 154 height 21
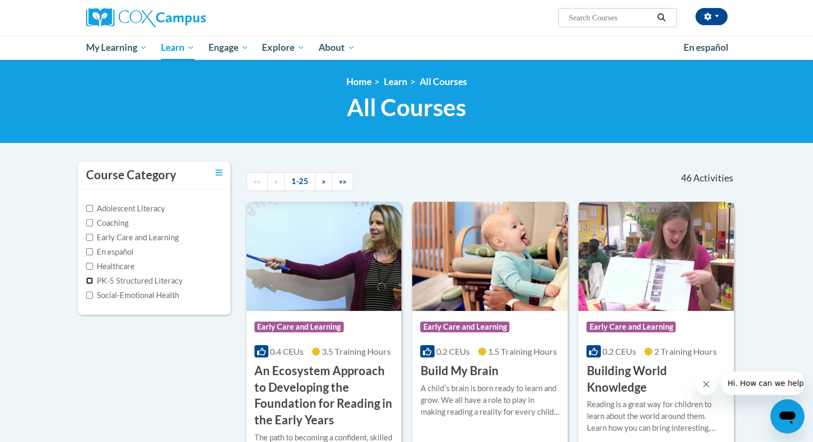
click at [89, 278] on input "PK-5 Structured Literacy" at bounding box center [89, 280] width 7 height 7
checkbox input "true"
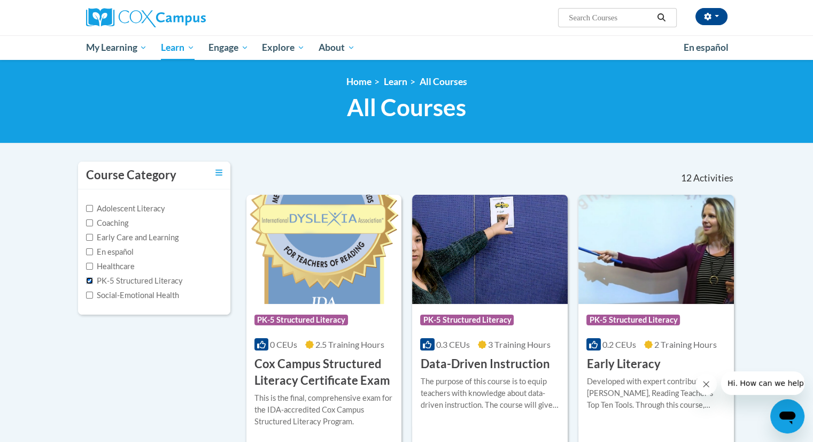
drag, startPoint x: 89, startPoint y: 278, endPoint x: 234, endPoint y: 302, distance: 147.0
click at [234, 302] on div "Course Category Adolescent Literacy Coaching Early Care and Learning En español…" at bounding box center [154, 244] width 168 height 167
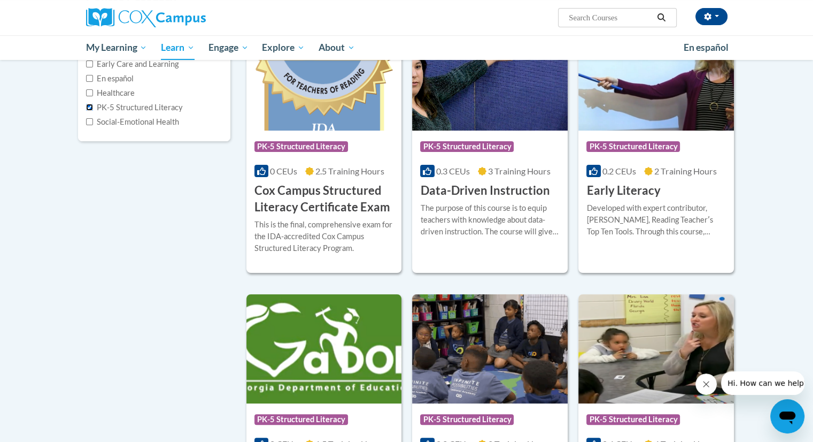
scroll to position [41, 0]
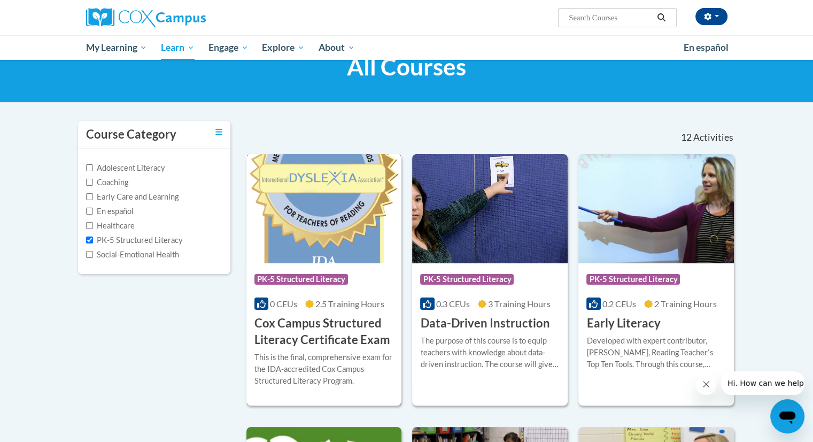
click at [321, 210] on img at bounding box center [325, 208] width 156 height 109
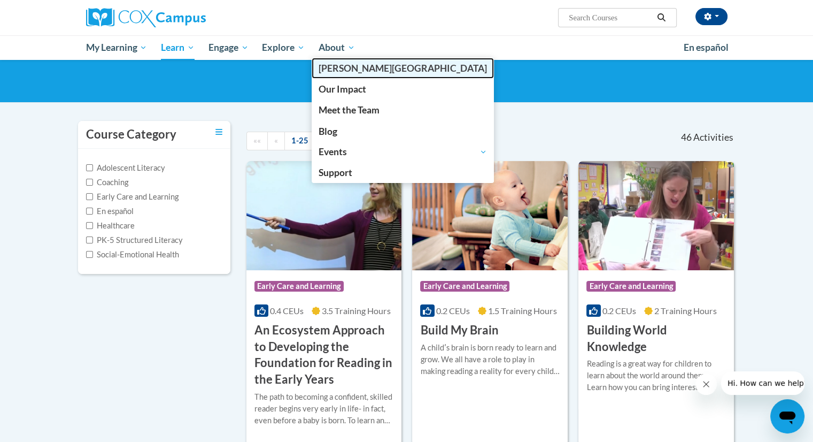
click at [345, 71] on span "[PERSON_NAME][GEOGRAPHIC_DATA]" at bounding box center [403, 68] width 168 height 11
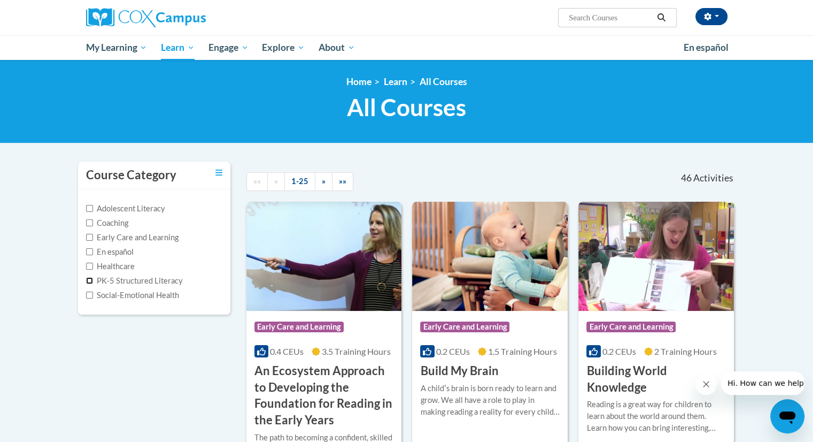
click at [87, 281] on input "PK-5 Structured Literacy" at bounding box center [89, 280] width 7 height 7
checkbox input "true"
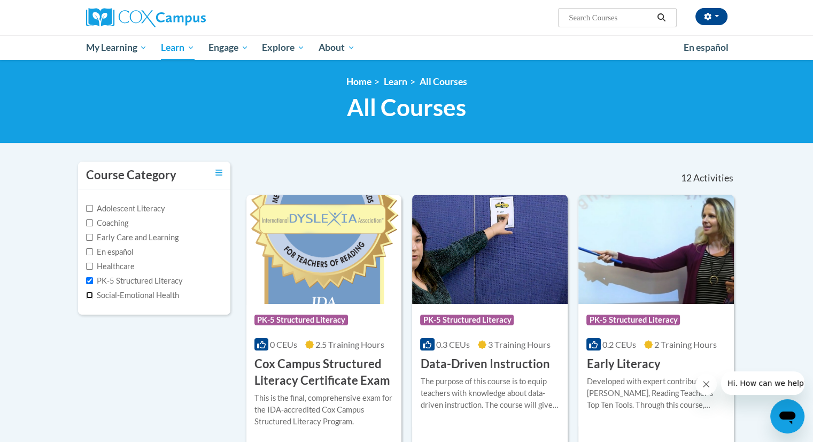
click at [90, 294] on input "Social-Emotional Health" at bounding box center [89, 294] width 7 height 7
click at [218, 167] on link "Toggle collapse" at bounding box center [219, 173] width 7 height 12
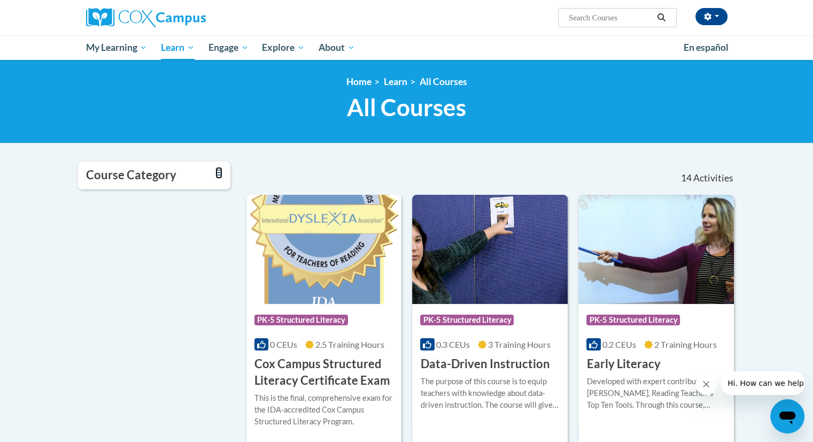
click at [218, 167] on link "Toggle collapse" at bounding box center [219, 173] width 7 height 12
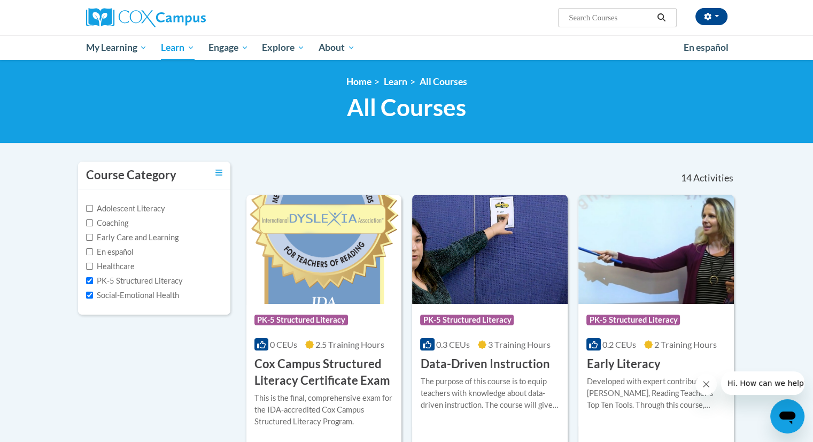
click at [88, 298] on label "Social-Emotional Health" at bounding box center [132, 295] width 93 height 12
click at [88, 298] on input "Social-Emotional Health" at bounding box center [89, 294] width 7 height 7
checkbox input "false"
click at [355, 228] on img at bounding box center [325, 249] width 156 height 109
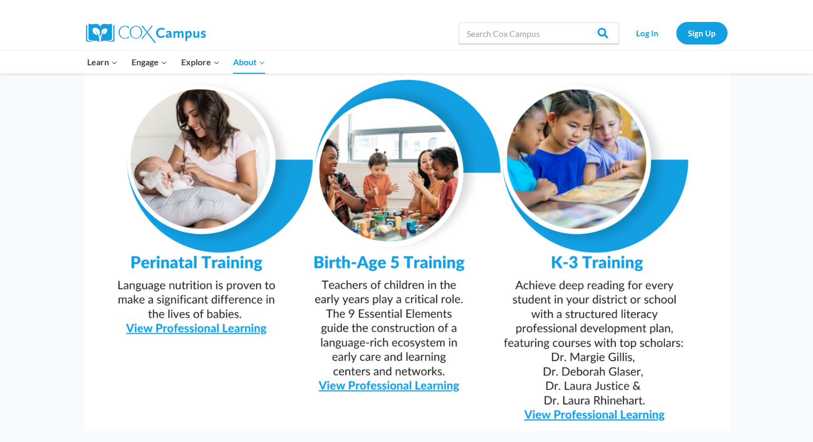
scroll to position [976, 0]
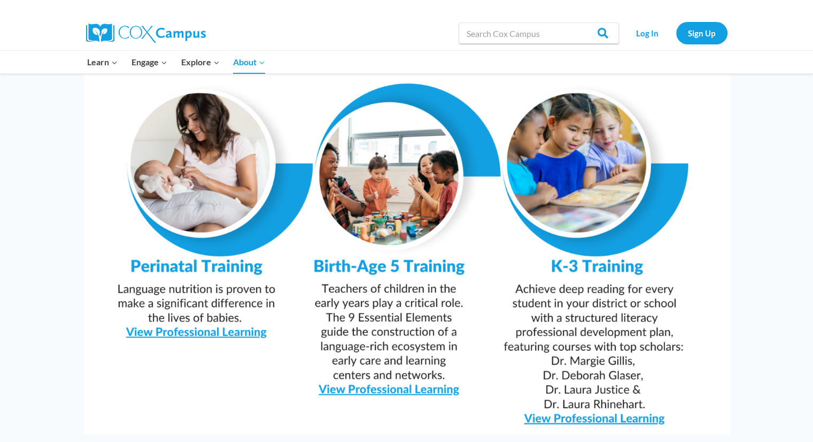
click at [461, 132] on img at bounding box center [406, 205] width 647 height 457
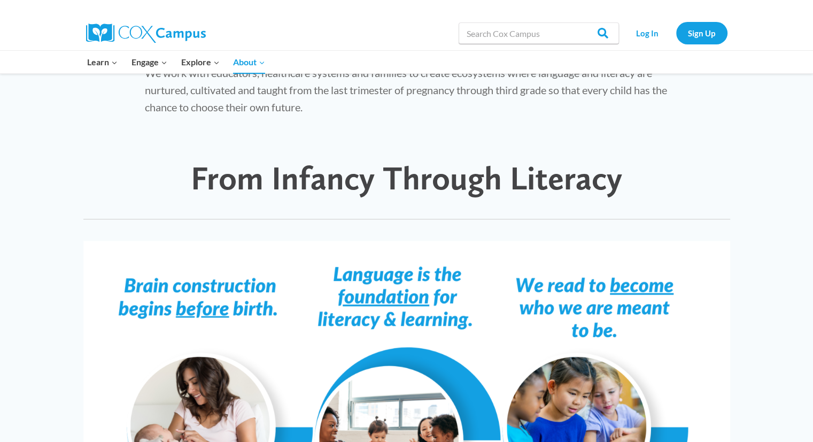
scroll to position [709, 0]
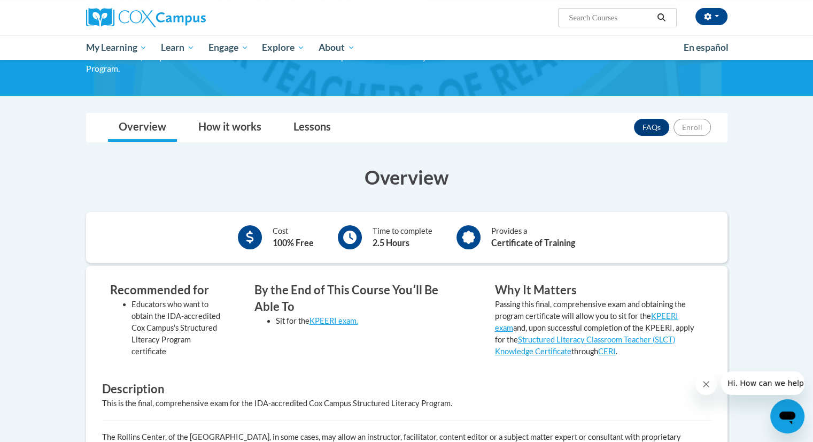
scroll to position [115, 0]
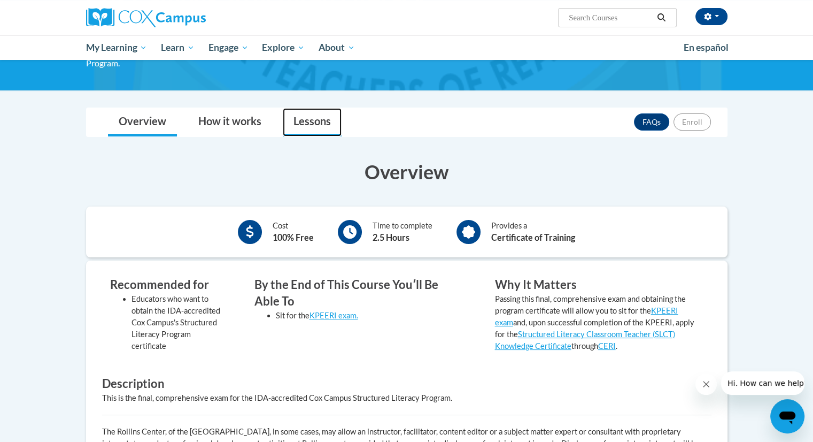
click at [304, 119] on link "Lessons" at bounding box center [312, 122] width 59 height 28
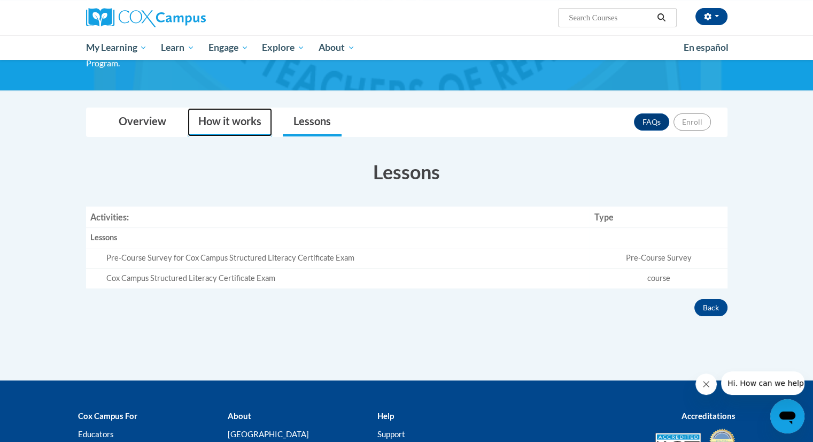
click at [230, 117] on link "How it works" at bounding box center [230, 122] width 84 height 28
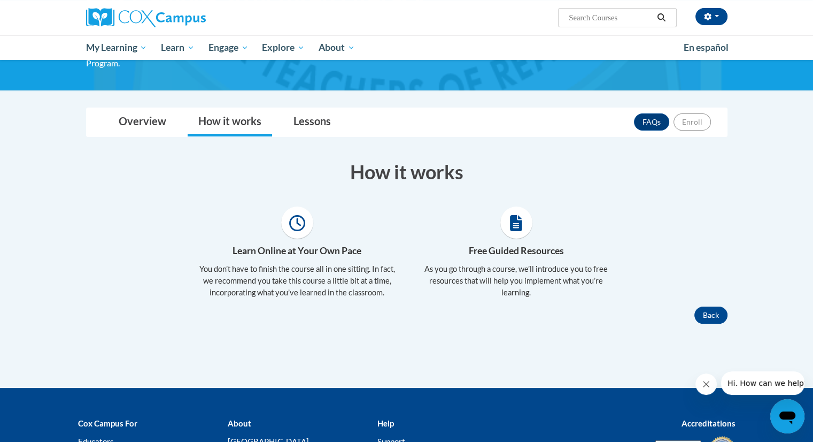
click at [513, 218] on icon at bounding box center [516, 223] width 12 height 16
click at [510, 281] on p "As you go through a course, we’ll introduce you to free resources that will hel…" at bounding box center [516, 280] width 203 height 35
click at [299, 218] on icon at bounding box center [297, 223] width 16 height 16
click at [706, 316] on button "Back" at bounding box center [711, 314] width 33 height 17
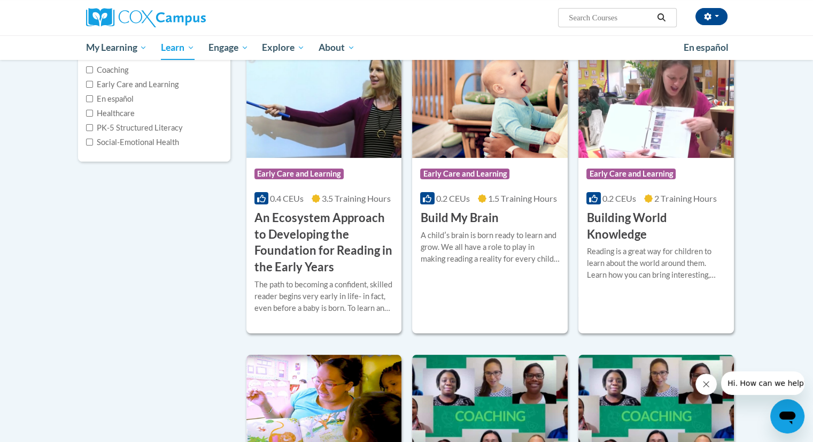
scroll to position [154, 0]
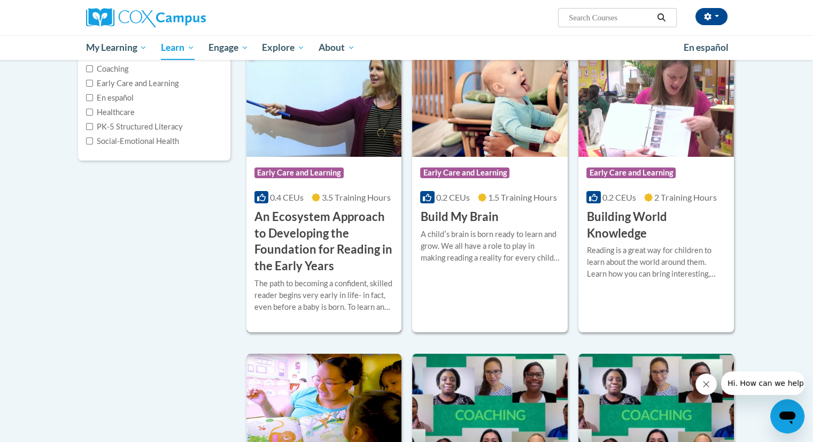
click at [288, 250] on h3 "An Ecosystem Approach to Developing the Foundation for Reading in the Early Yea…" at bounding box center [325, 242] width 140 height 66
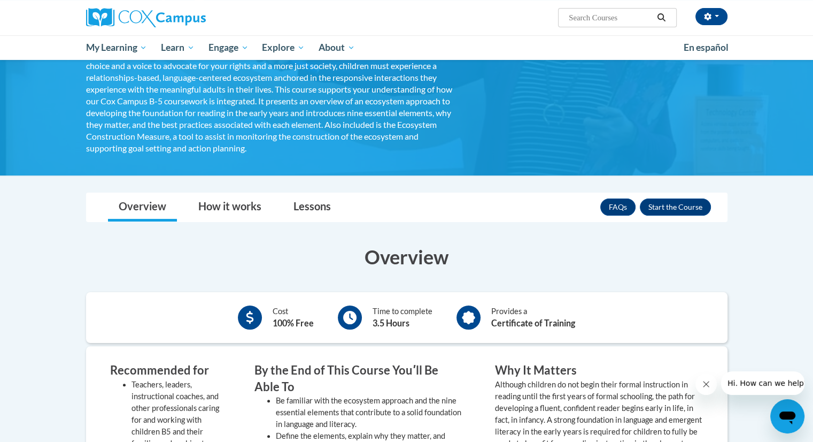
scroll to position [167, 0]
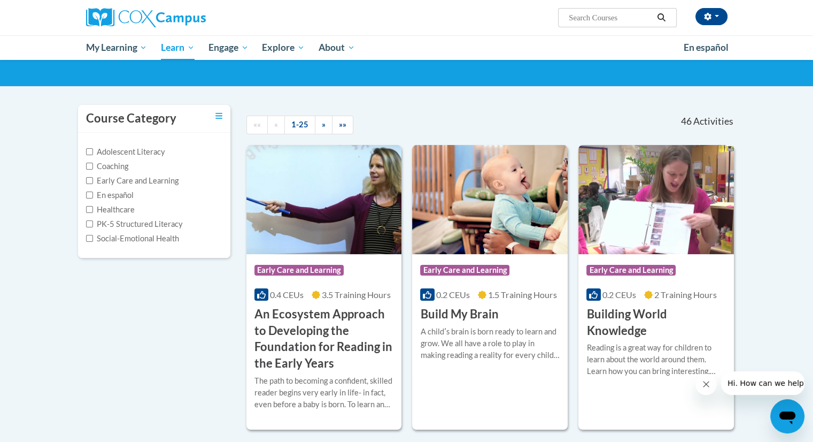
scroll to position [55, 0]
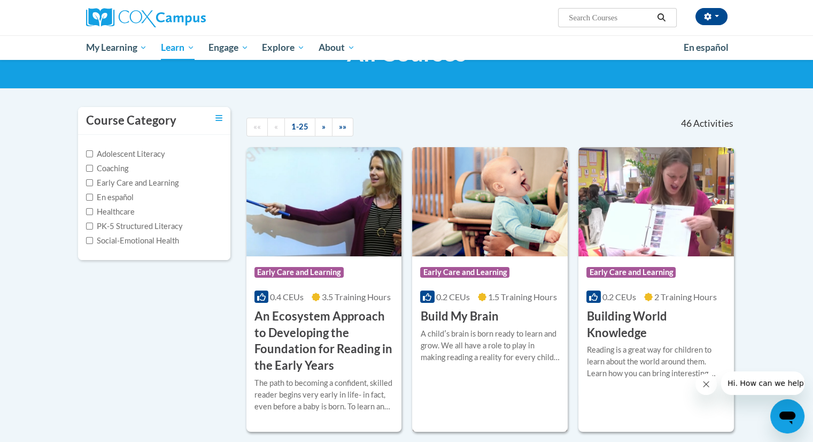
click at [453, 248] on img at bounding box center [490, 201] width 156 height 109
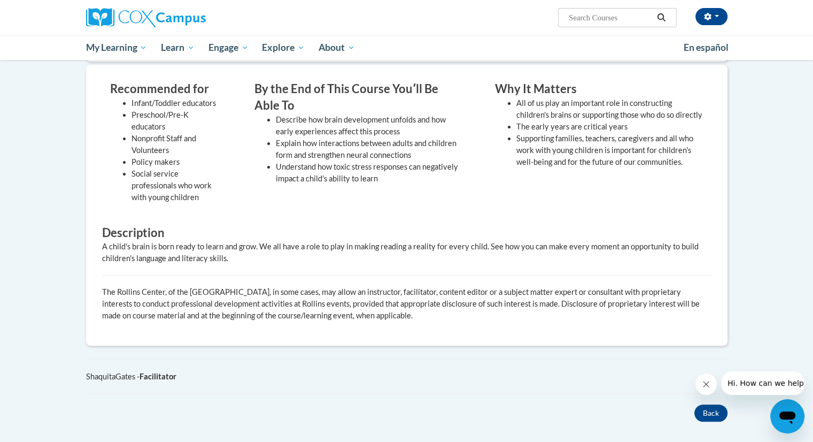
scroll to position [302, 0]
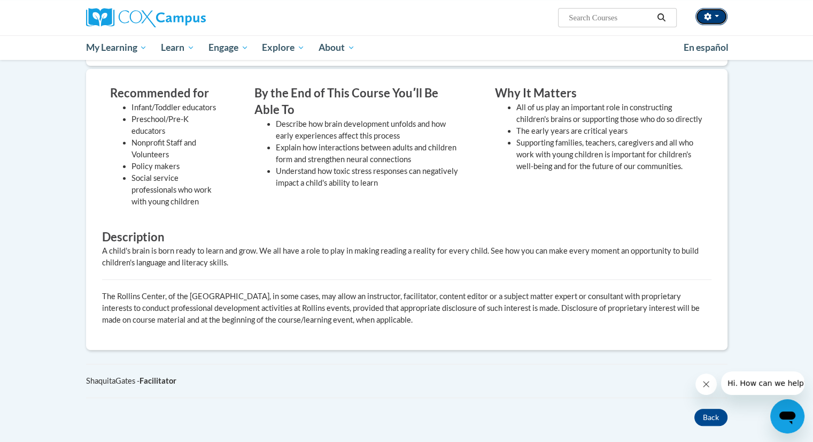
click at [721, 18] on button "button" at bounding box center [712, 16] width 32 height 17
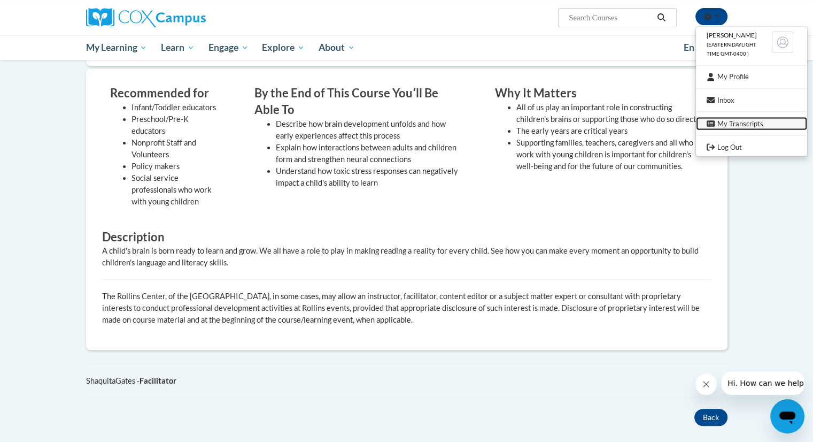
click at [724, 126] on link "My Transcripts" at bounding box center [751, 123] width 111 height 13
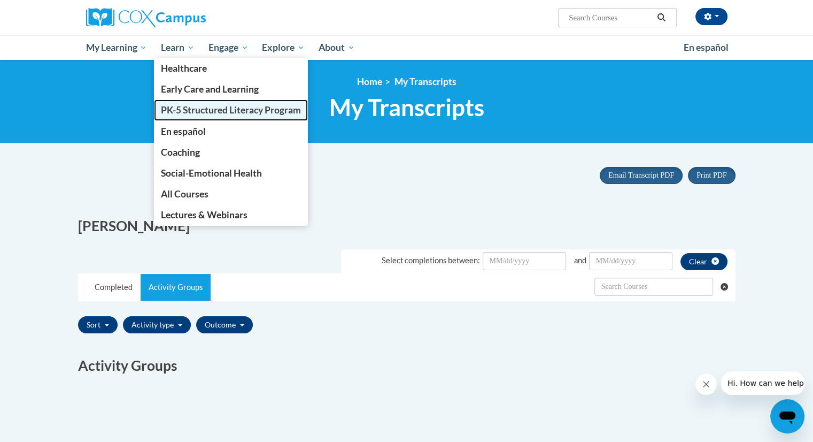
click at [188, 112] on span "PK-5 Structured Literacy Program" at bounding box center [231, 109] width 140 height 11
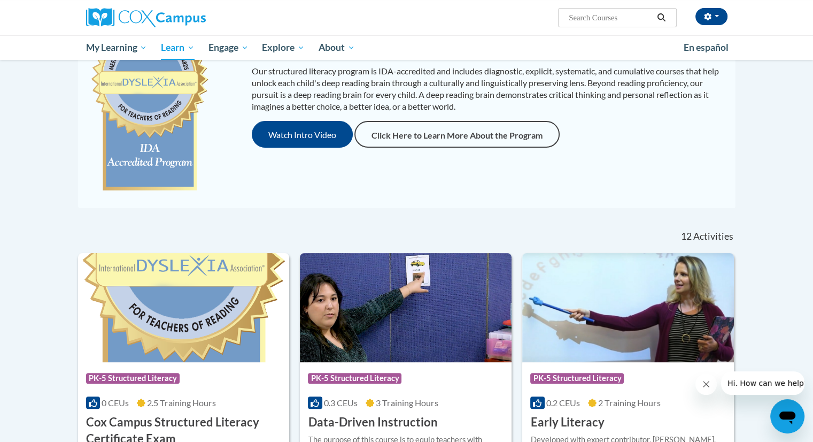
scroll to position [141, 0]
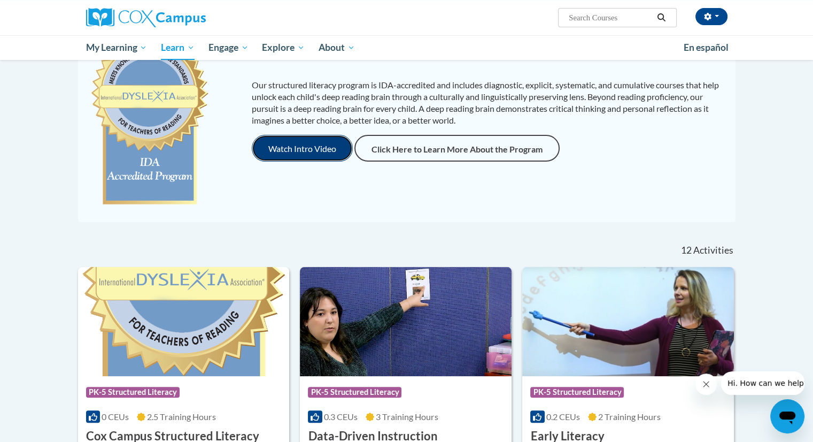
click at [278, 152] on button "Watch Intro Video" at bounding box center [302, 148] width 101 height 27
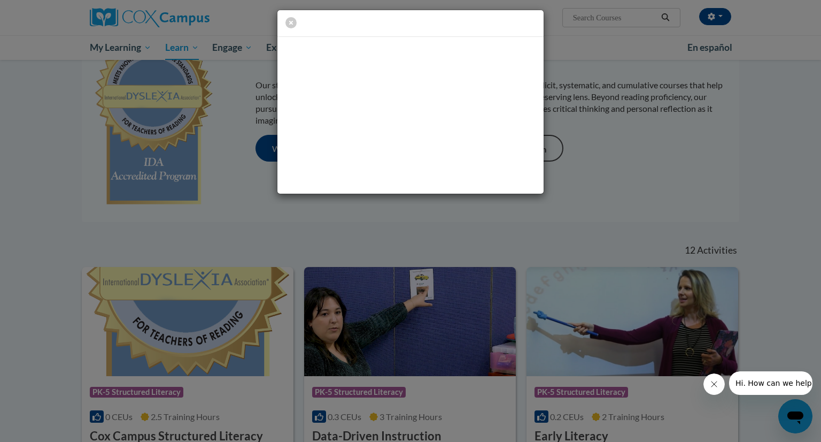
click at [428, 246] on div at bounding box center [410, 221] width 821 height 442
click at [294, 24] on icon "button" at bounding box center [291, 22] width 11 height 11
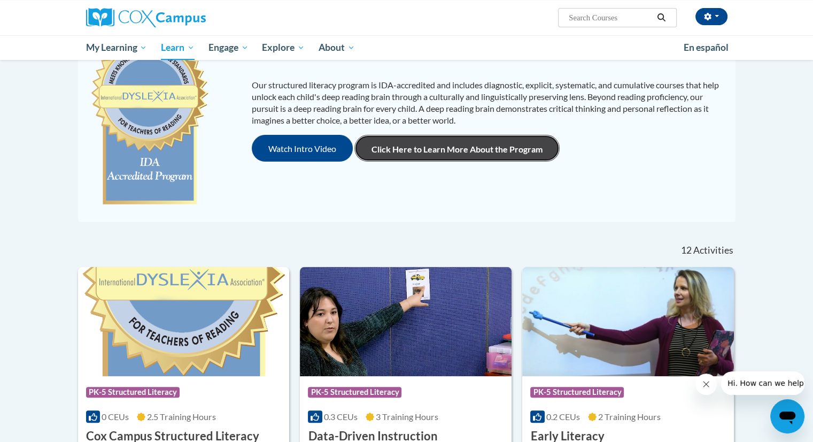
click at [387, 145] on link "Click Here to Learn More About the Program" at bounding box center [457, 148] width 205 height 27
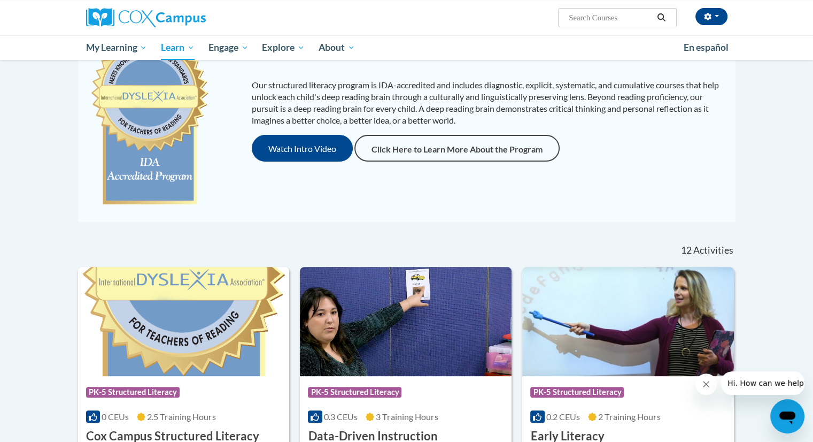
click at [586, 13] on input "Search..." at bounding box center [611, 17] width 86 height 13
paste input "“Implicit Bias”"
type input "“Implicit Bias”"
click at [663, 16] on icon "Search" at bounding box center [662, 17] width 8 height 8
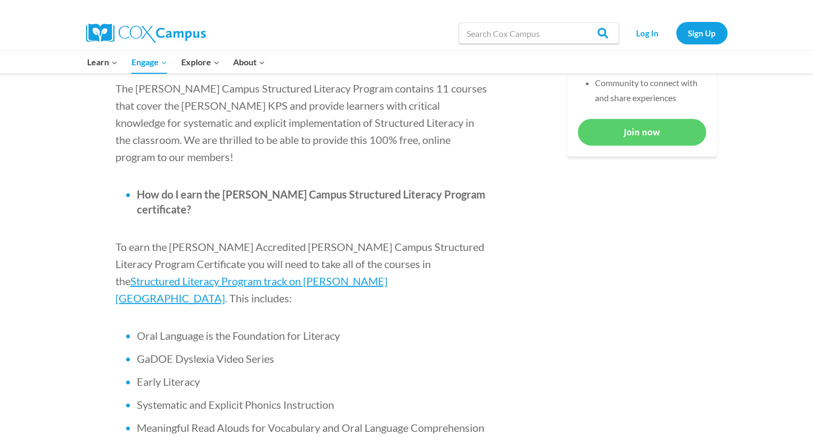
scroll to position [574, 0]
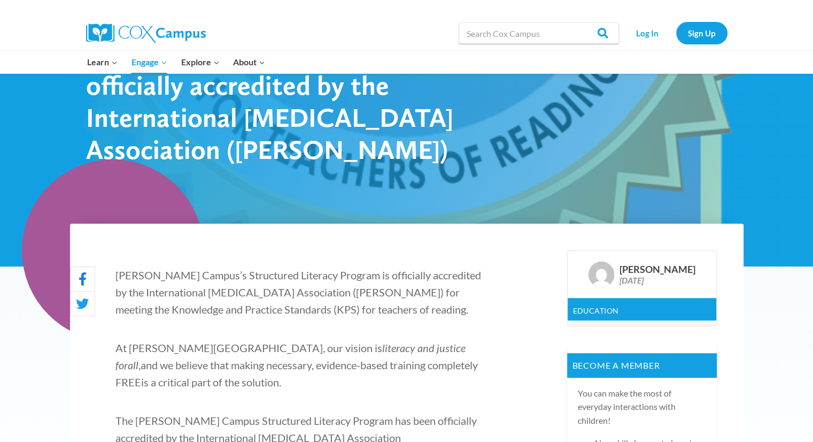
scroll to position [0, 0]
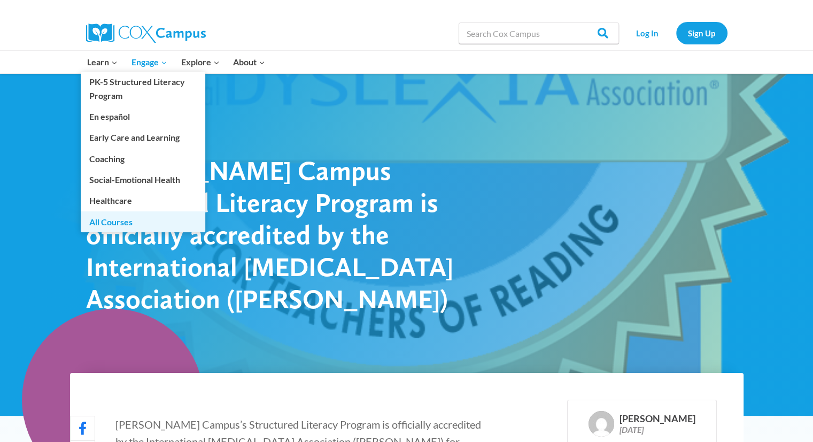
click at [107, 218] on link "All Courses" at bounding box center [143, 221] width 125 height 20
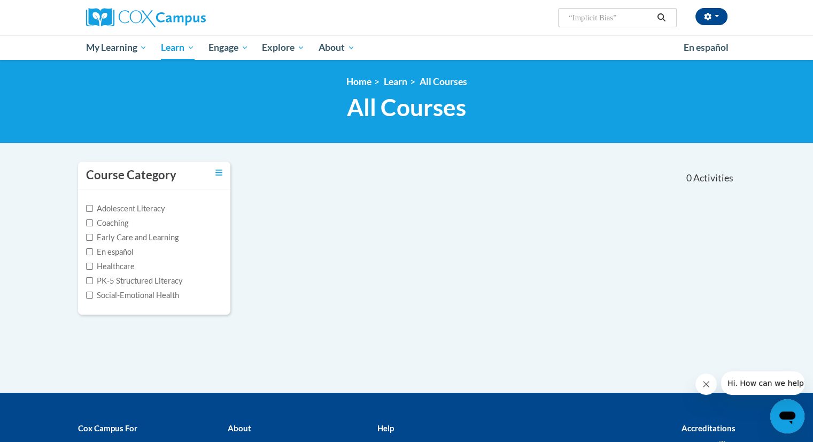
click at [625, 16] on input "“Implicit Bias”" at bounding box center [611, 17] width 86 height 13
click at [573, 15] on input "“Implicit Bias" at bounding box center [611, 17] width 86 height 13
type input "Implicit Bias"
click at [665, 18] on icon "Search" at bounding box center [662, 17] width 10 height 8
type input "Implicit Bias"
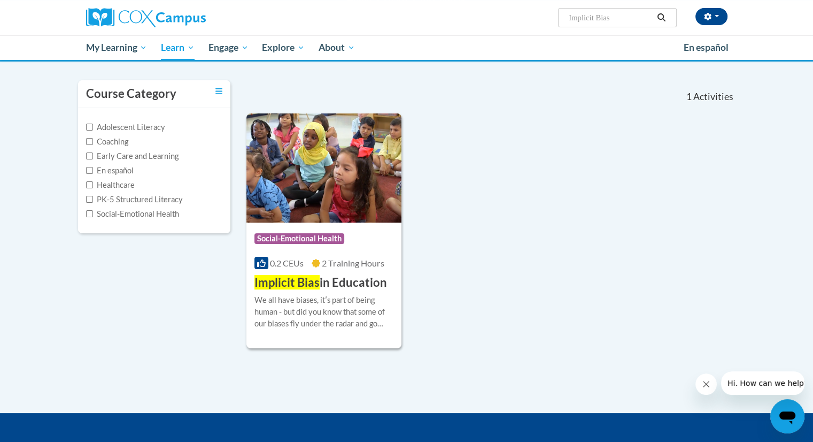
scroll to position [77, 0]
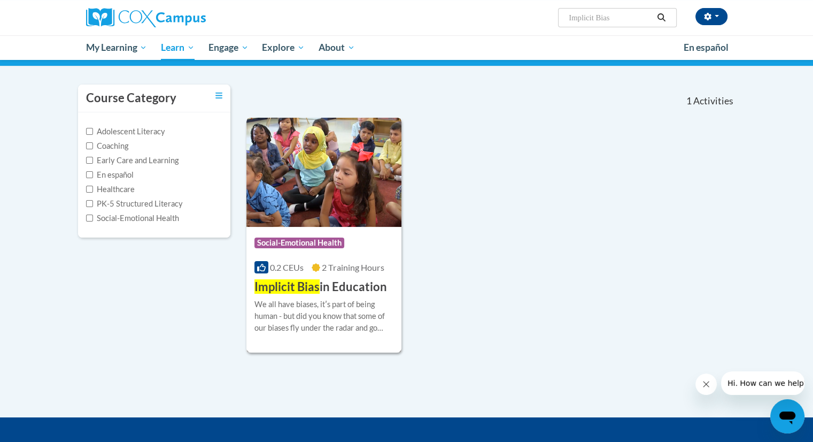
click at [291, 242] on span "Social-Emotional Health" at bounding box center [300, 242] width 90 height 11
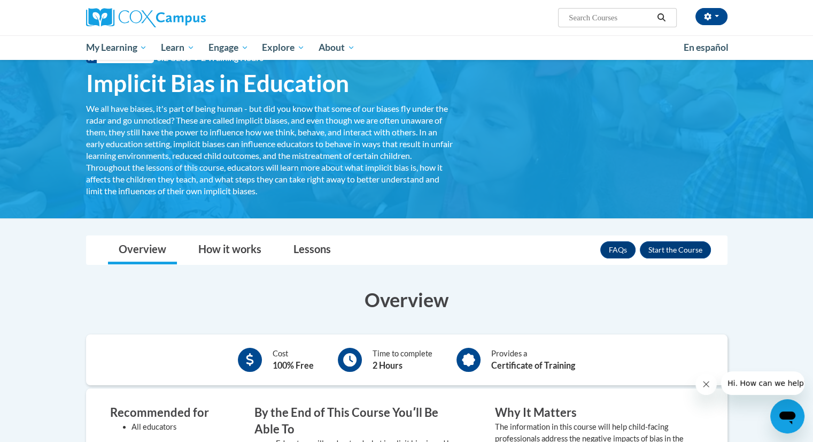
scroll to position [42, 0]
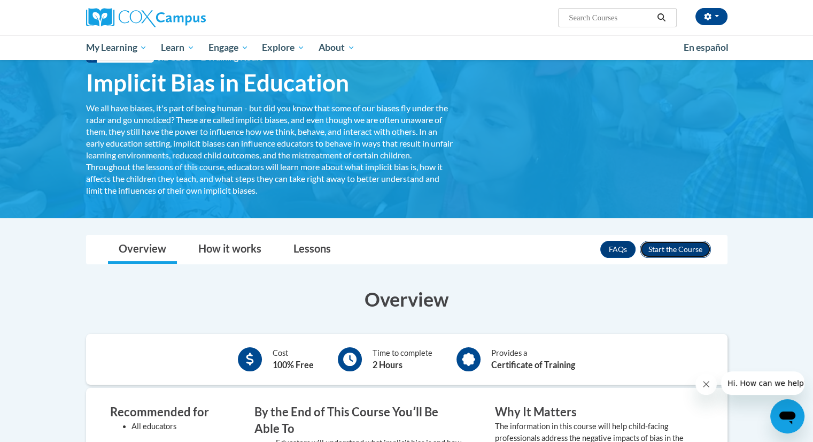
click at [694, 251] on button "Enroll" at bounding box center [675, 249] width 71 height 17
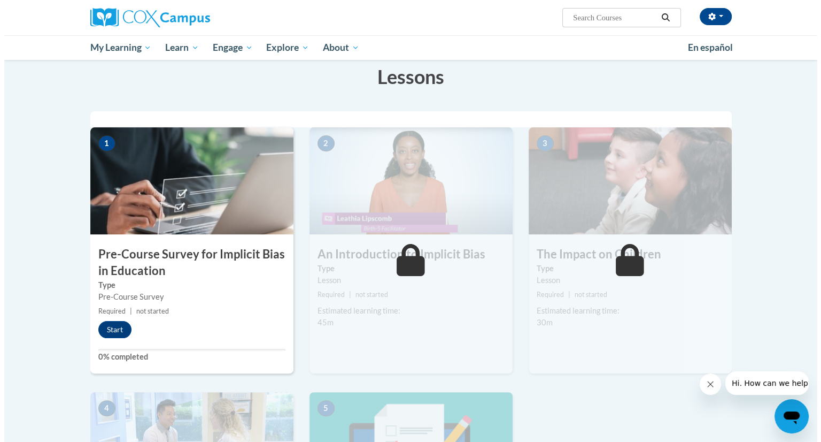
scroll to position [166, 0]
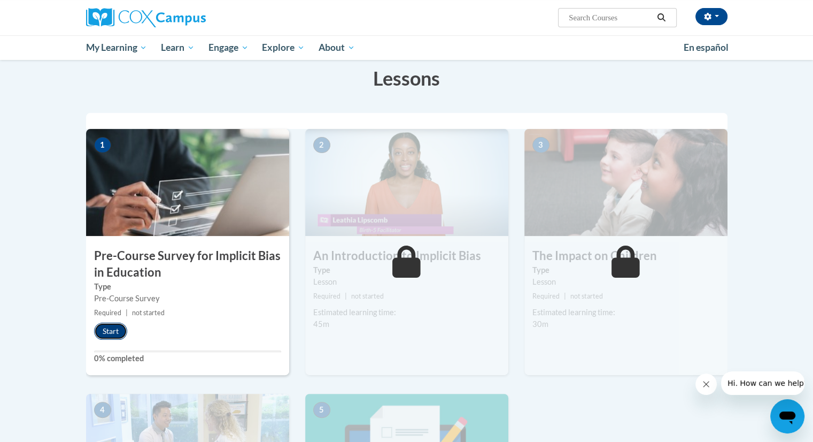
click at [113, 334] on button "Start" at bounding box center [110, 330] width 33 height 17
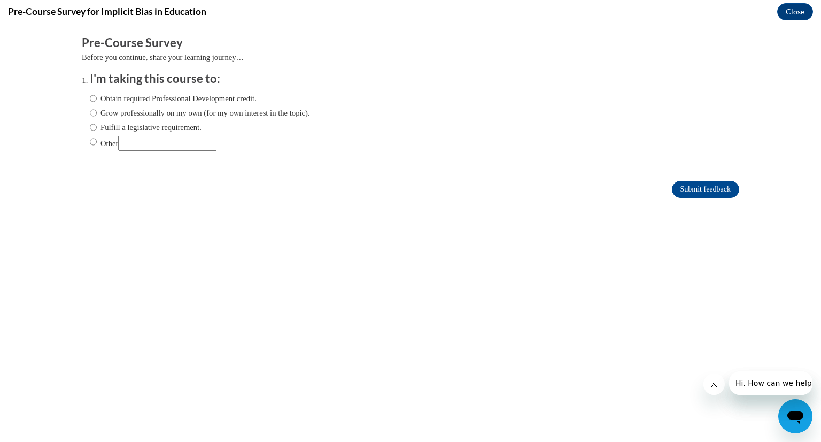
scroll to position [0, 0]
click at [90, 114] on input "Grow professionally on my own (for my own interest in the topic)." at bounding box center [93, 113] width 7 height 12
radio input "true"
click at [678, 186] on input "Submit feedback" at bounding box center [705, 189] width 67 height 17
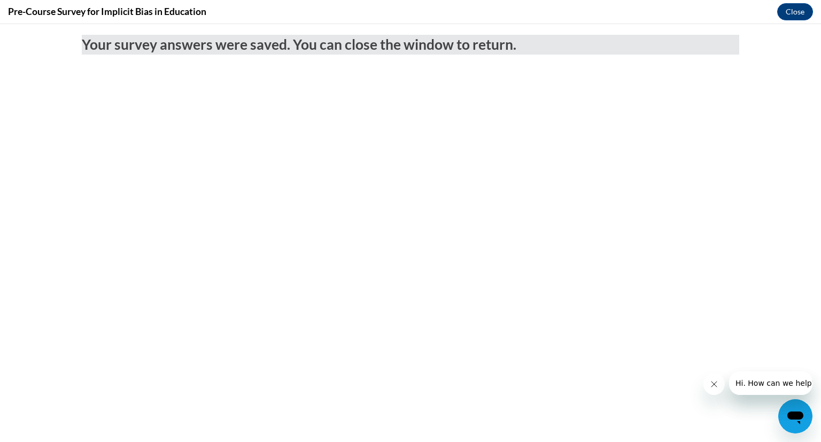
click at [678, 186] on body "Your survey answers were saved. You can close the window to return." at bounding box center [410, 233] width 821 height 418
click at [802, 11] on button "Close" at bounding box center [796, 11] width 36 height 17
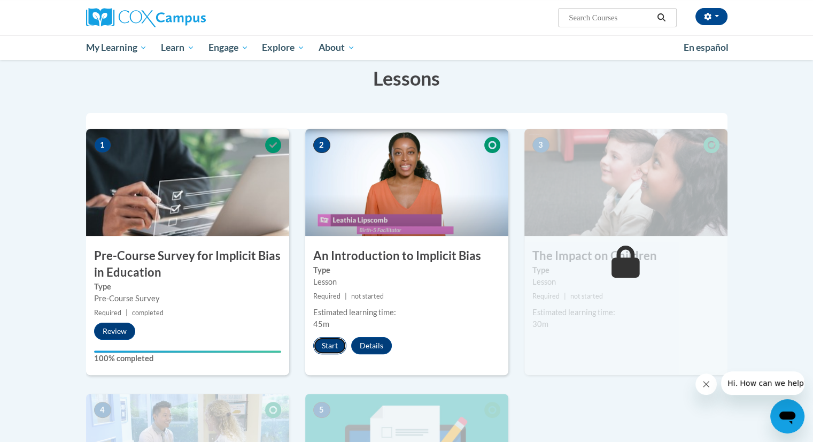
click at [330, 337] on button "Start" at bounding box center [329, 345] width 33 height 17
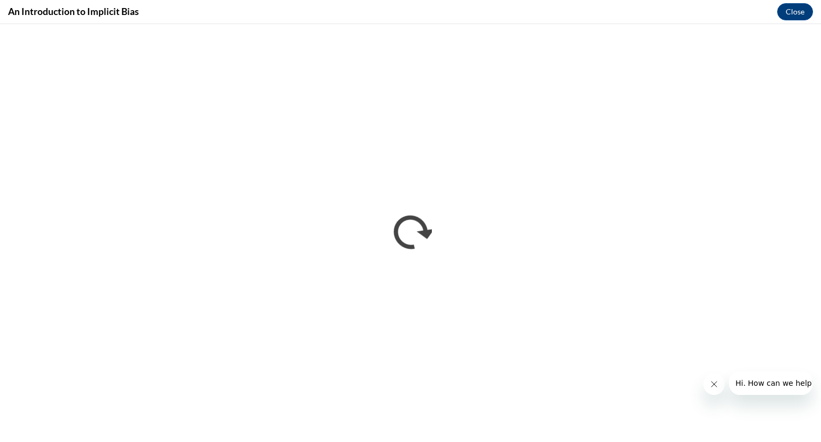
click at [714, 381] on icon "Close message from company" at bounding box center [714, 384] width 9 height 9
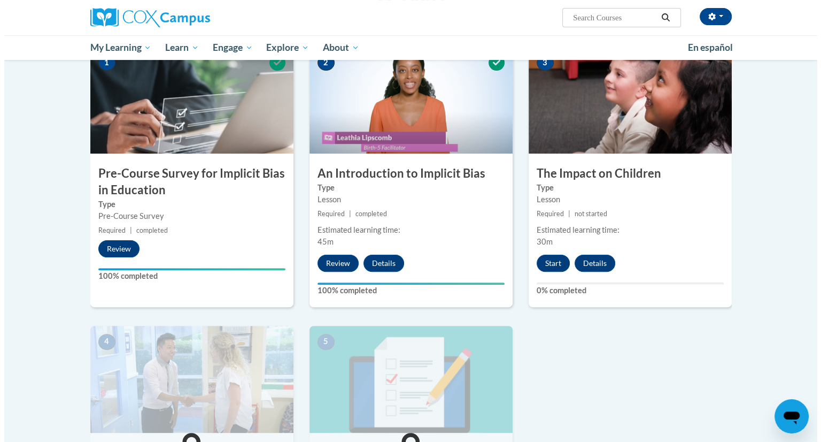
scroll to position [248, 0]
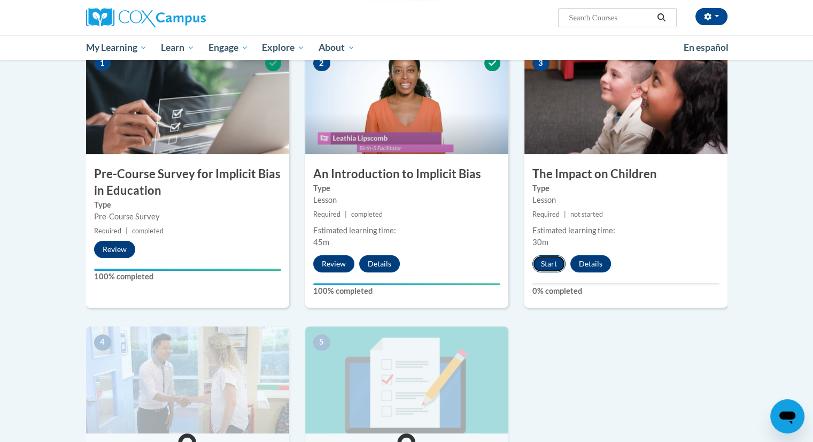
click at [545, 261] on button "Start" at bounding box center [549, 263] width 33 height 17
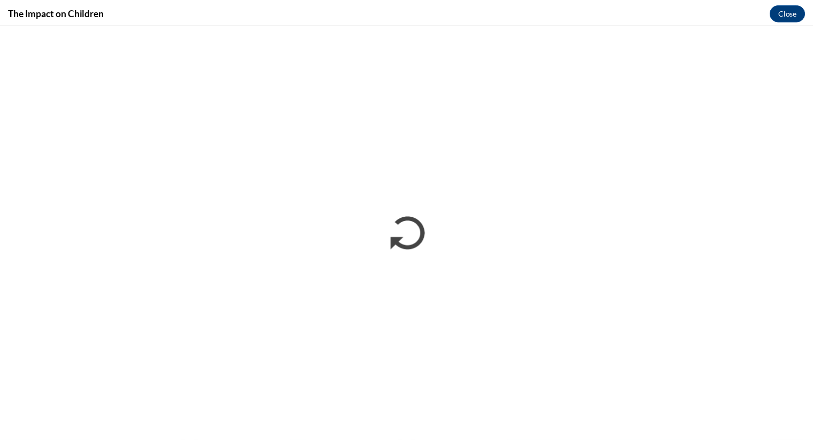
scroll to position [0, 0]
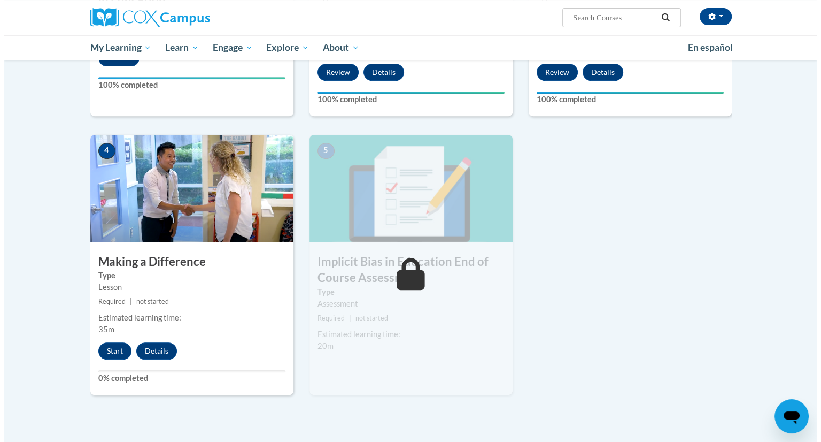
scroll to position [441, 0]
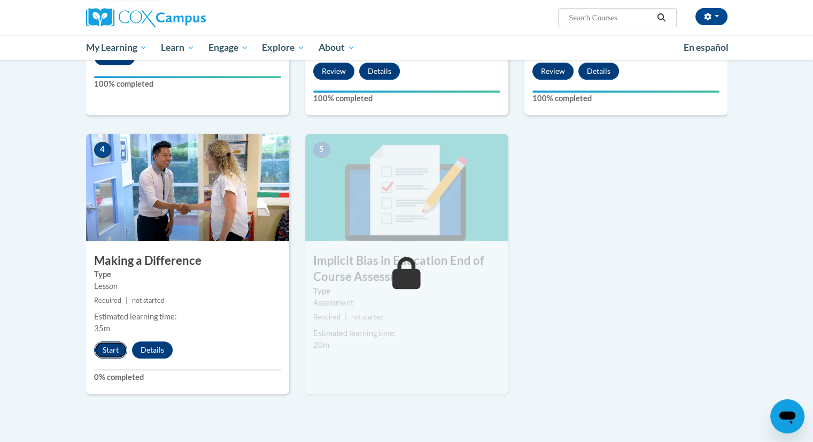
click at [110, 348] on button "Start" at bounding box center [110, 349] width 33 height 17
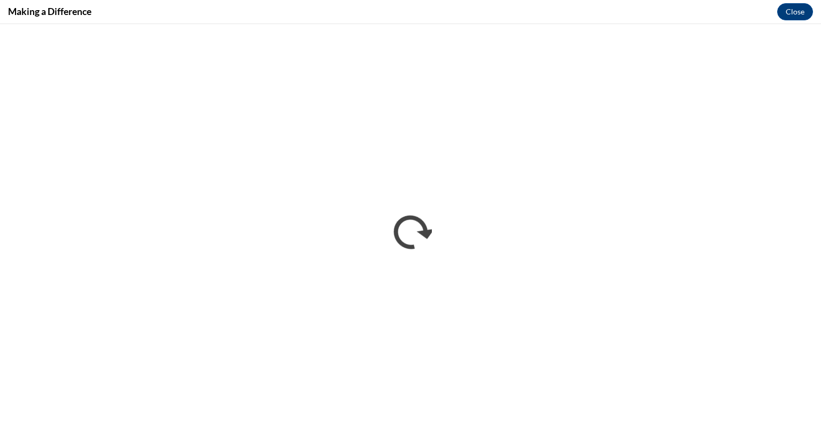
scroll to position [0, 0]
